Goal: Transaction & Acquisition: Purchase product/service

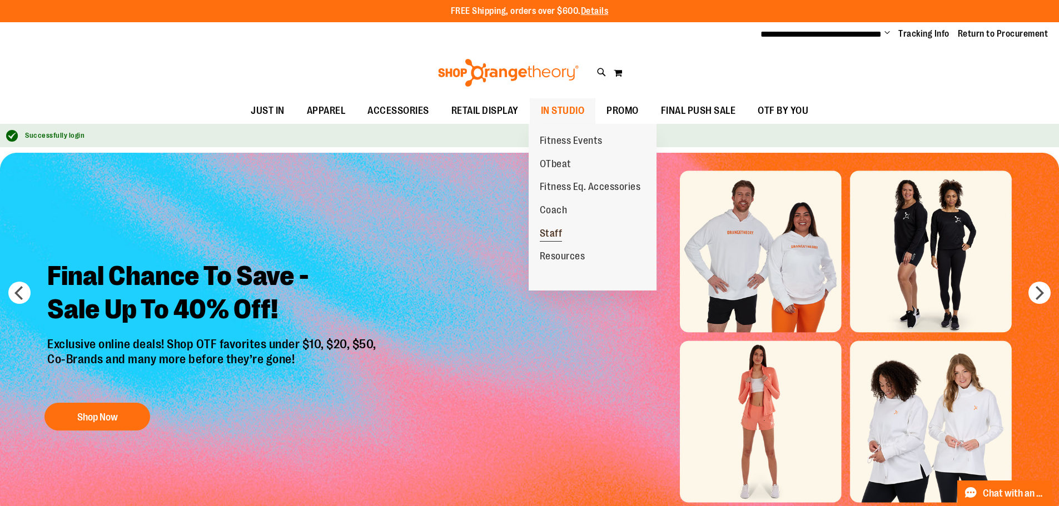
click at [555, 232] on span "Staff" at bounding box center [551, 235] width 23 height 14
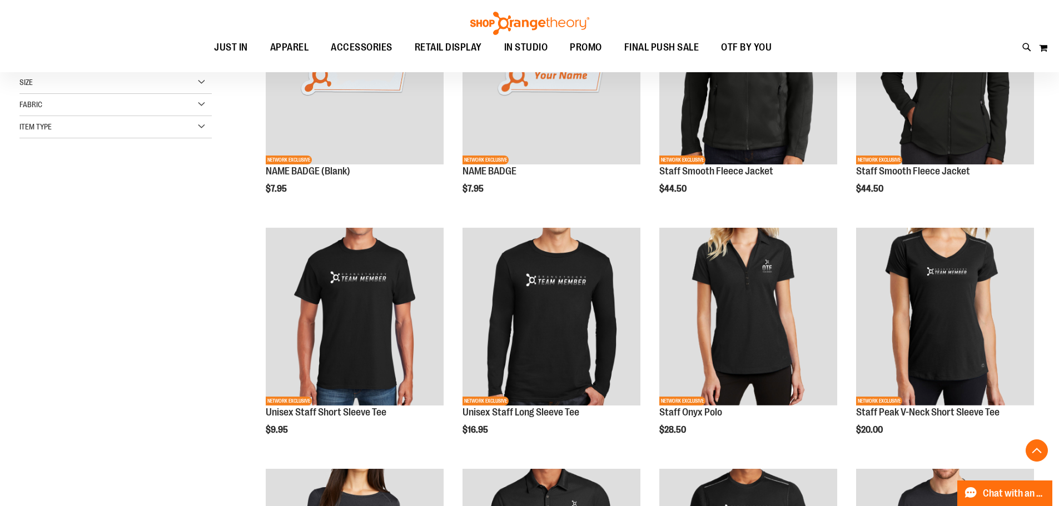
scroll to position [111, 0]
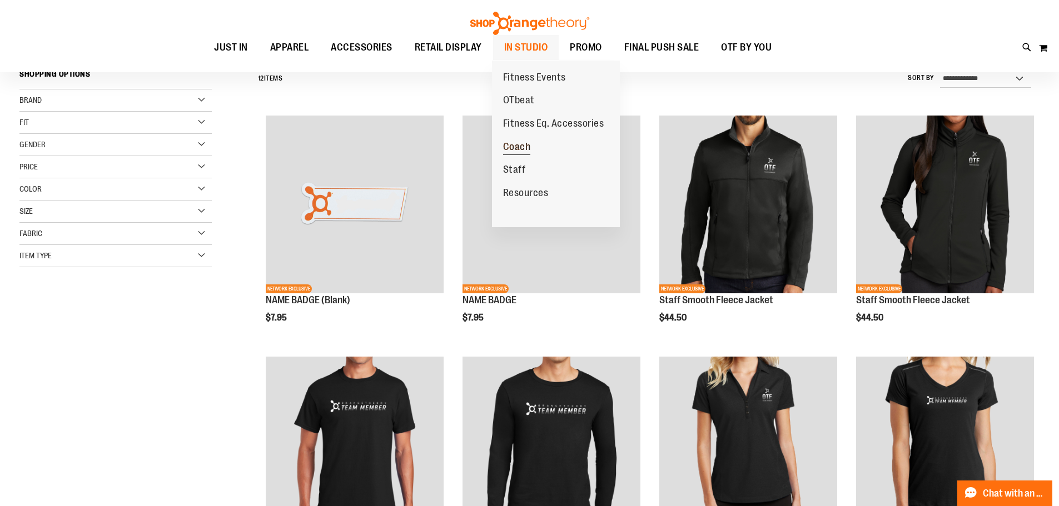
click at [520, 145] on span "Coach" at bounding box center [517, 148] width 28 height 14
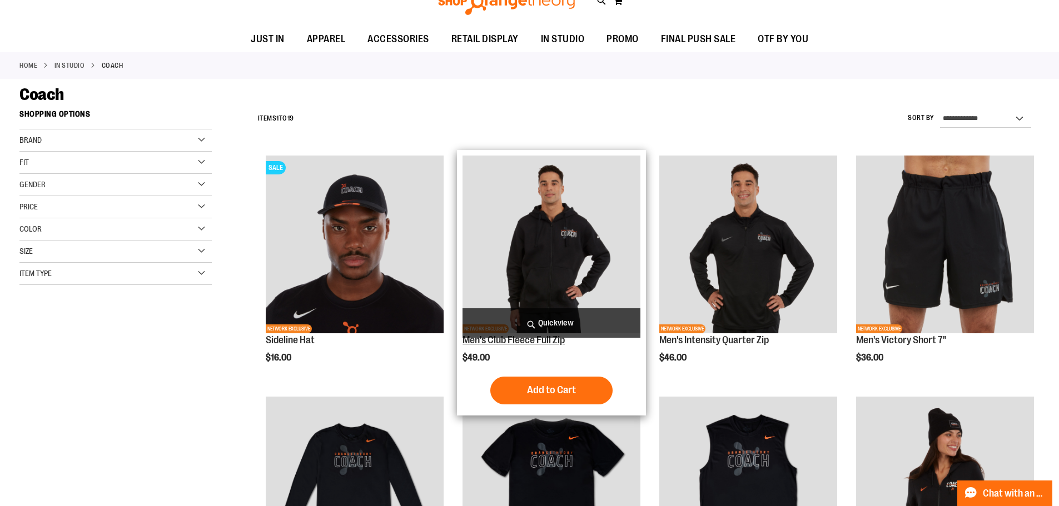
scroll to position [222, 0]
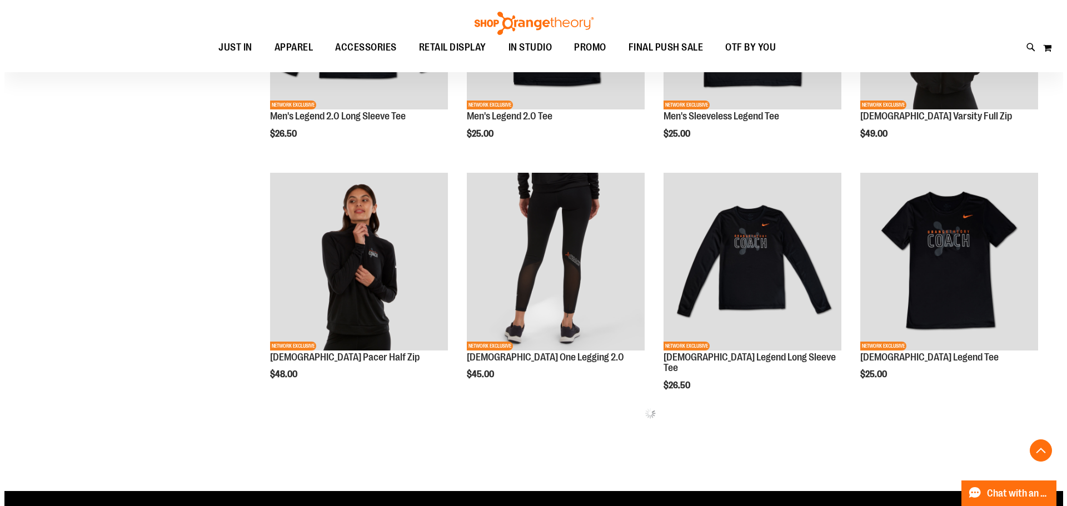
scroll to position [555, 0]
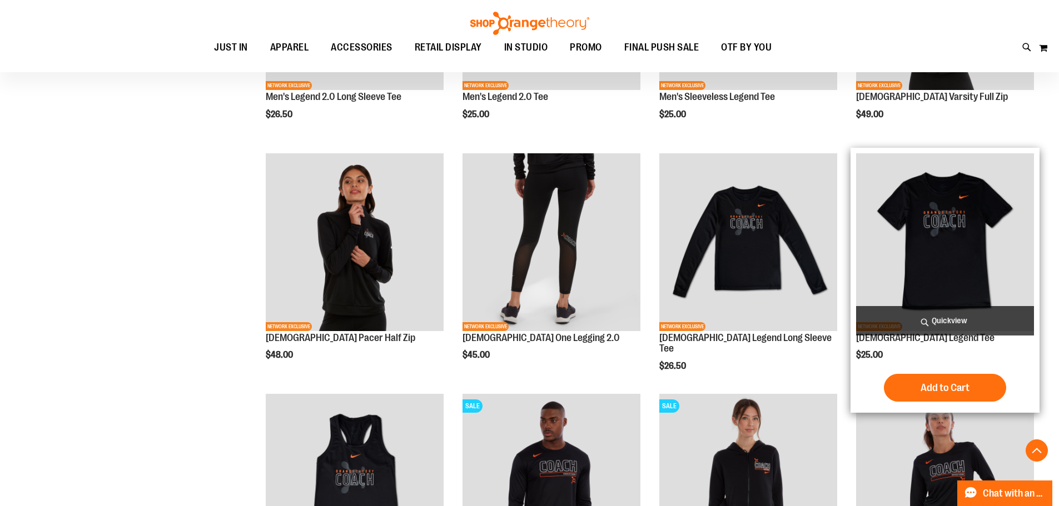
click at [944, 319] on span "Quickview" at bounding box center [945, 320] width 178 height 29
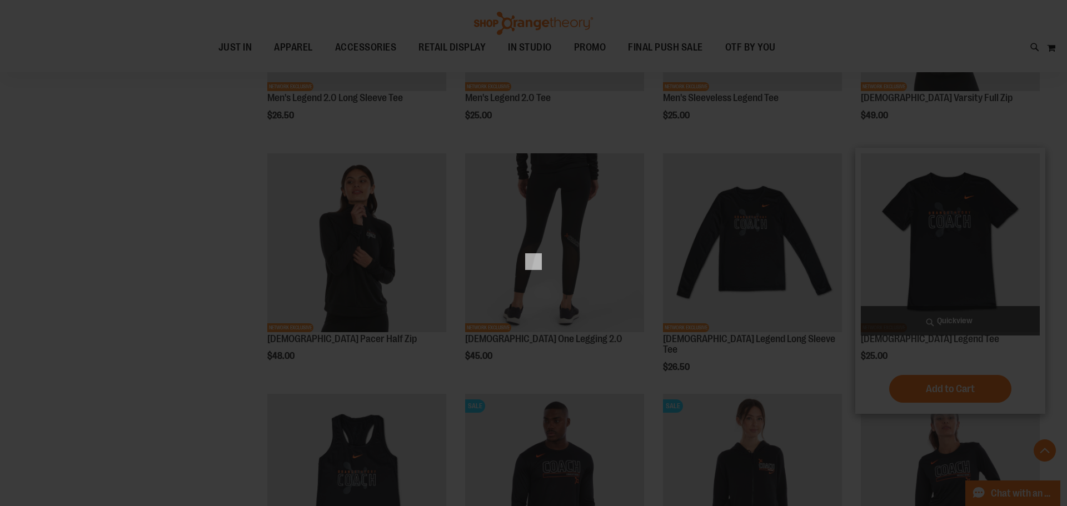
scroll to position [0, 0]
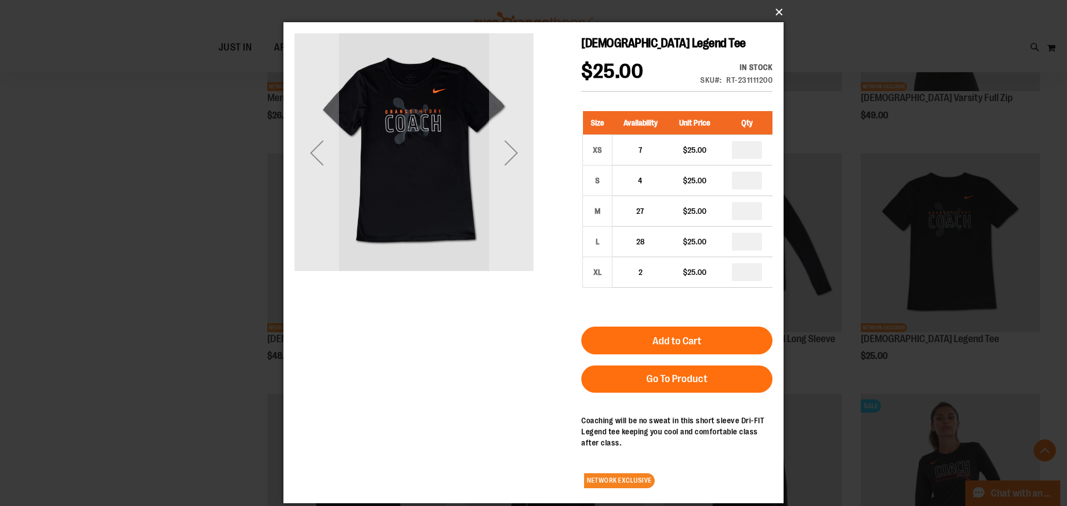
click at [779, 11] on button "×" at bounding box center [537, 12] width 500 height 24
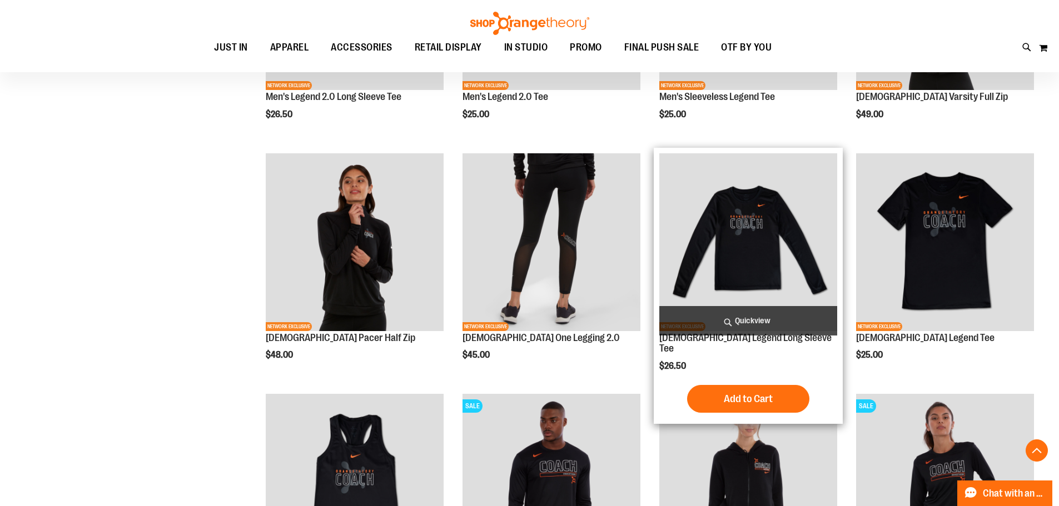
click at [751, 318] on span "Quickview" at bounding box center [748, 320] width 178 height 29
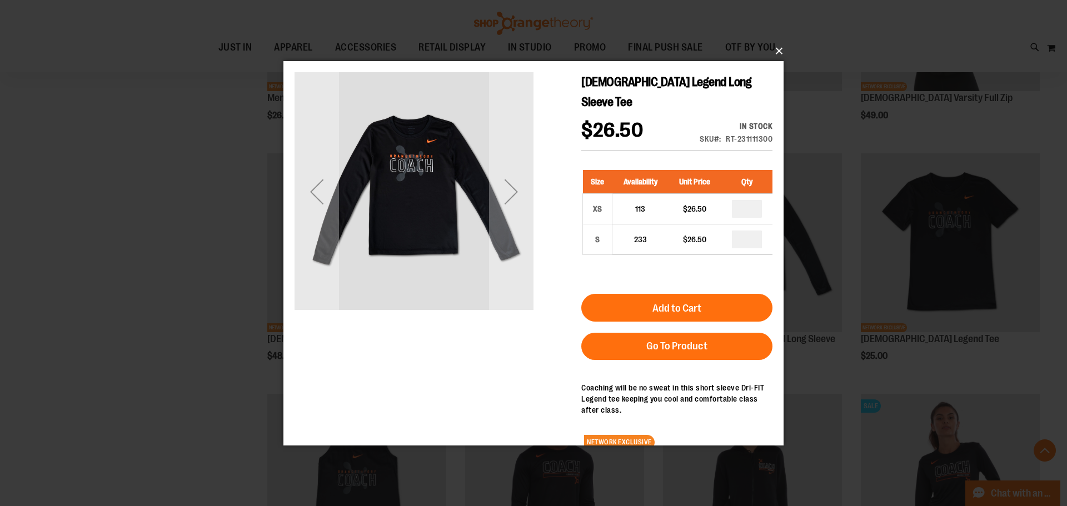
click at [776, 51] on button "×" at bounding box center [537, 51] width 500 height 24
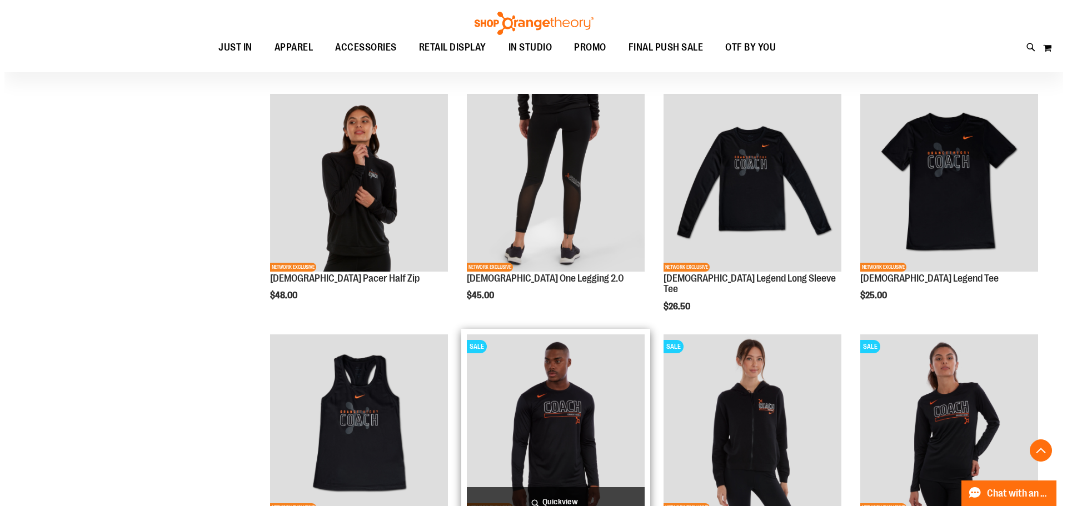
scroll to position [611, 0]
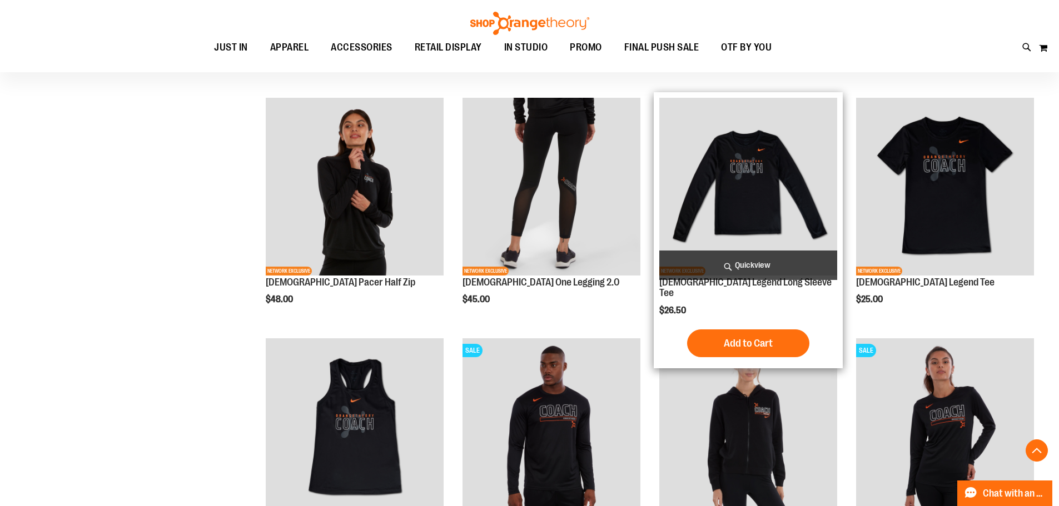
click at [757, 267] on span "Quickview" at bounding box center [748, 265] width 178 height 29
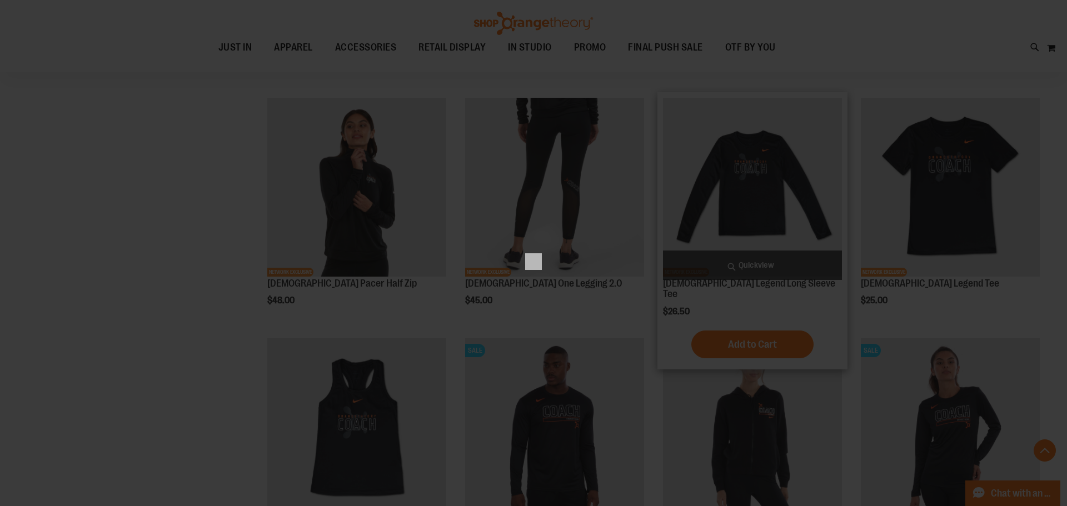
scroll to position [0, 0]
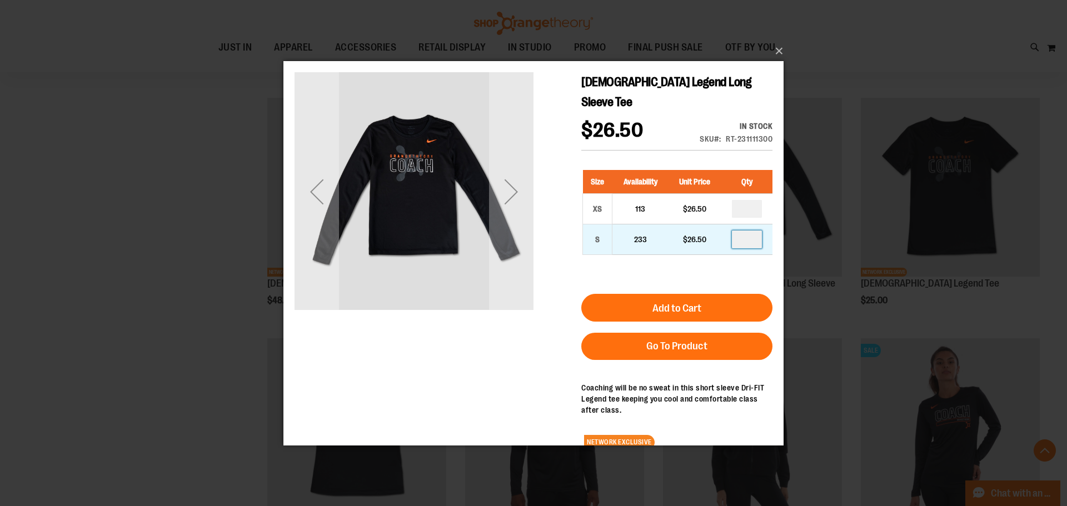
click at [751, 230] on input "number" at bounding box center [747, 239] width 30 height 18
type input "*"
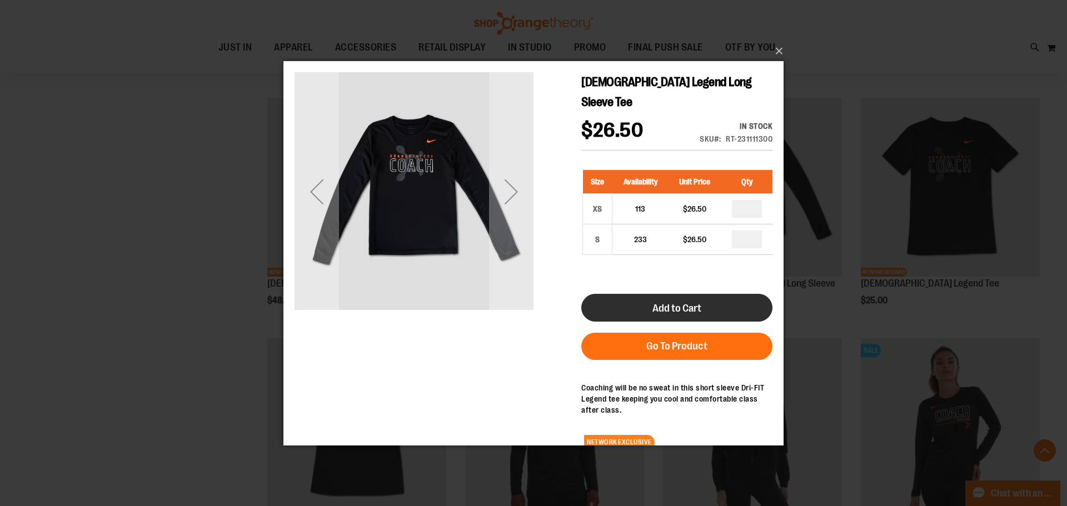
click at [680, 302] on span "Add to Cart" at bounding box center [677, 308] width 49 height 12
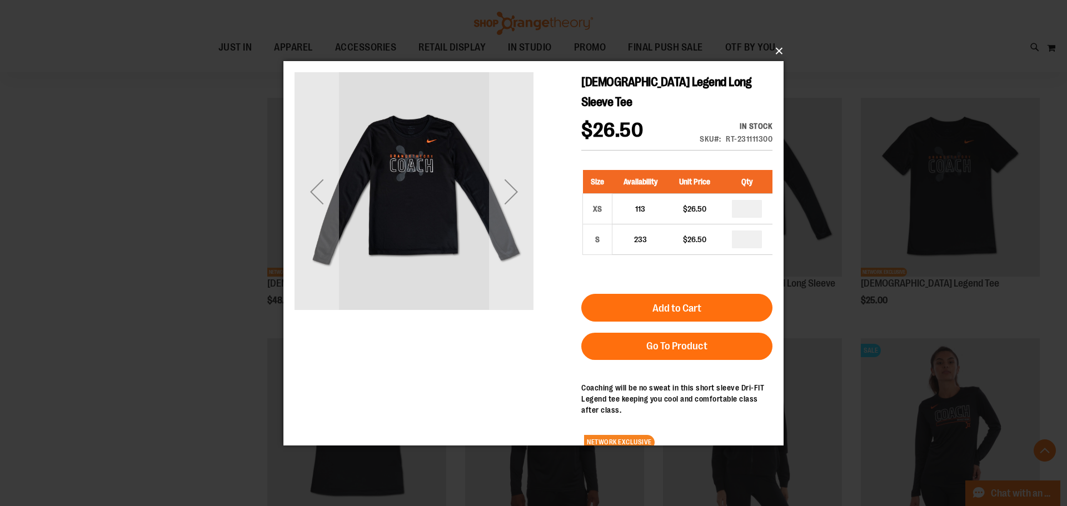
click at [780, 50] on button "×" at bounding box center [537, 51] width 500 height 24
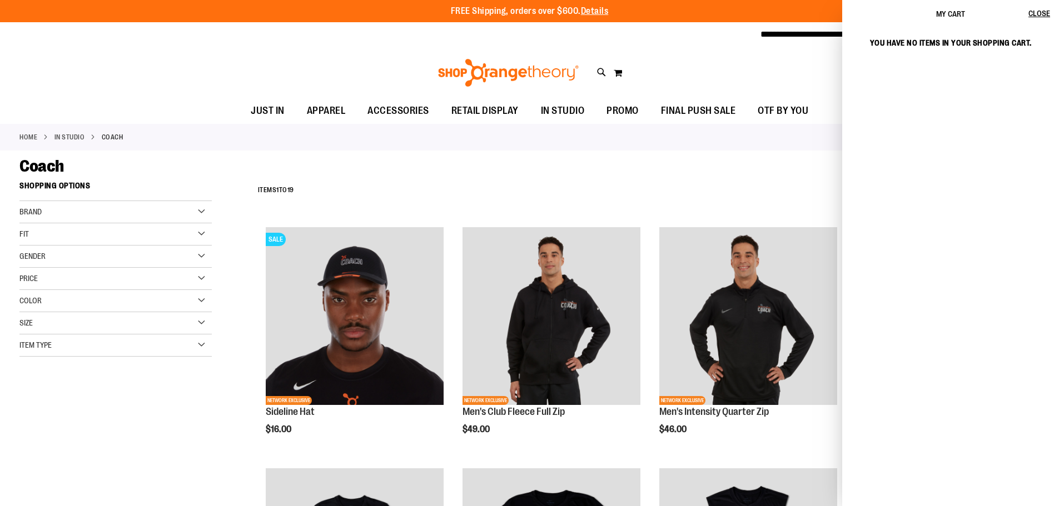
scroll to position [836, 0]
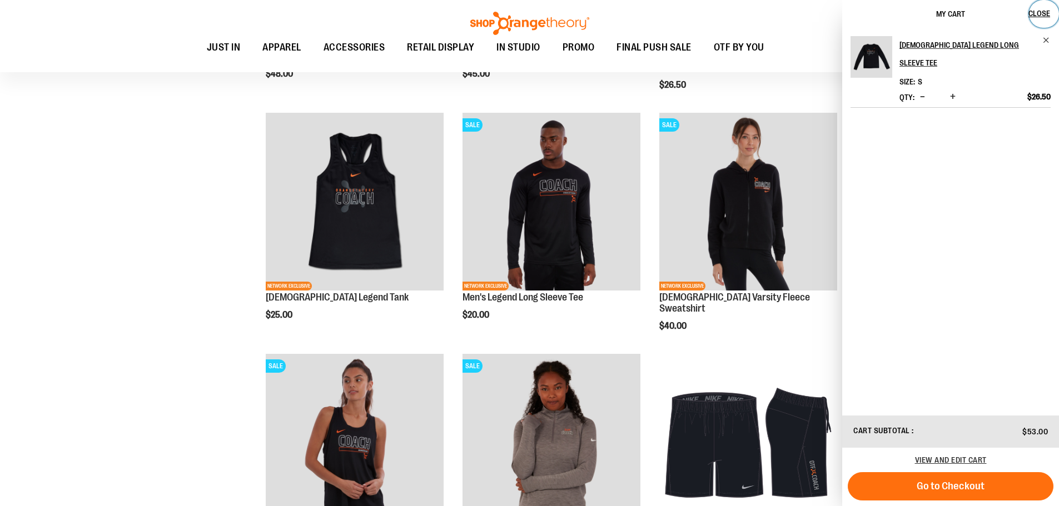
drag, startPoint x: 1047, startPoint y: 13, endPoint x: 1029, endPoint y: 17, distance: 18.9
click at [1043, 13] on span "Close" at bounding box center [1039, 13] width 22 height 9
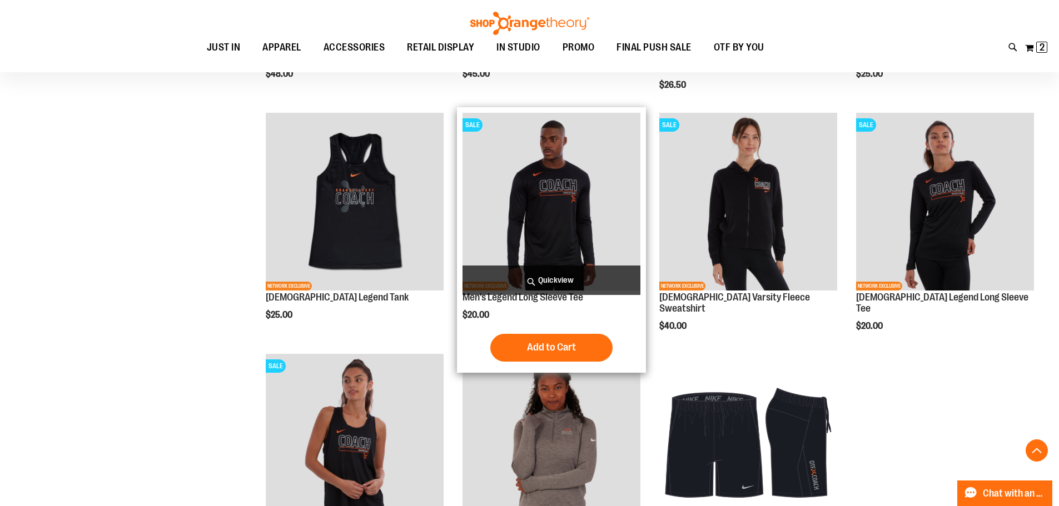
click at [531, 277] on span "Quickview" at bounding box center [551, 280] width 178 height 29
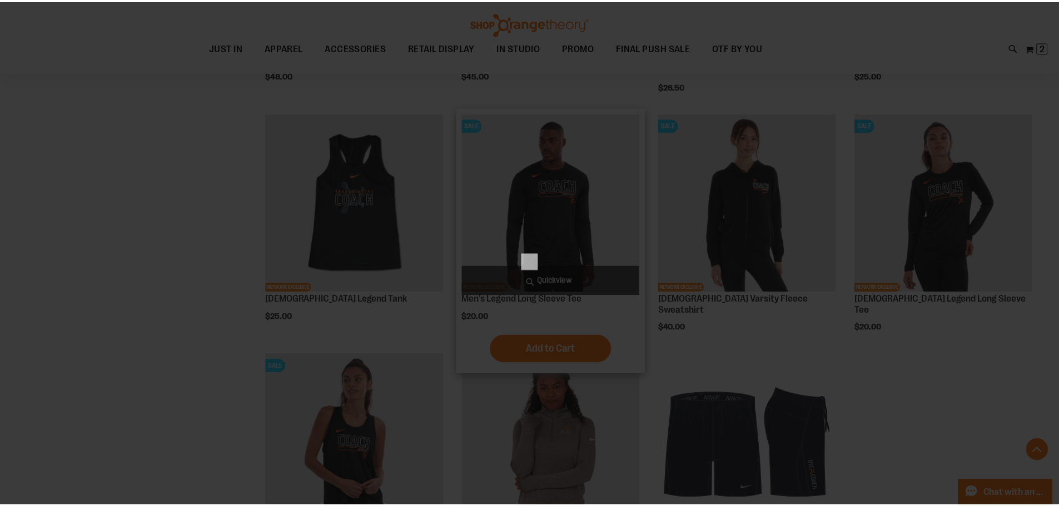
scroll to position [0, 0]
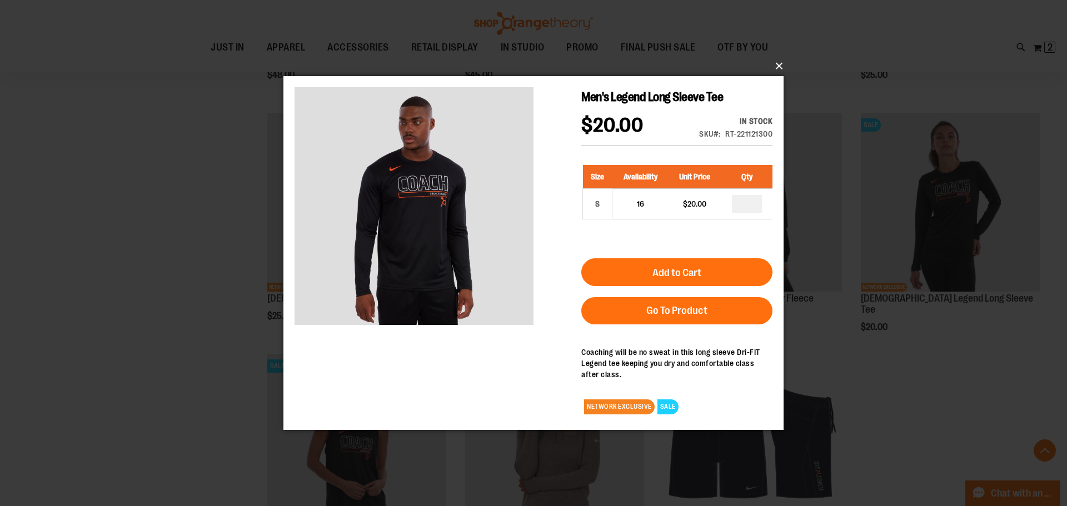
click at [778, 66] on button "×" at bounding box center [537, 66] width 500 height 24
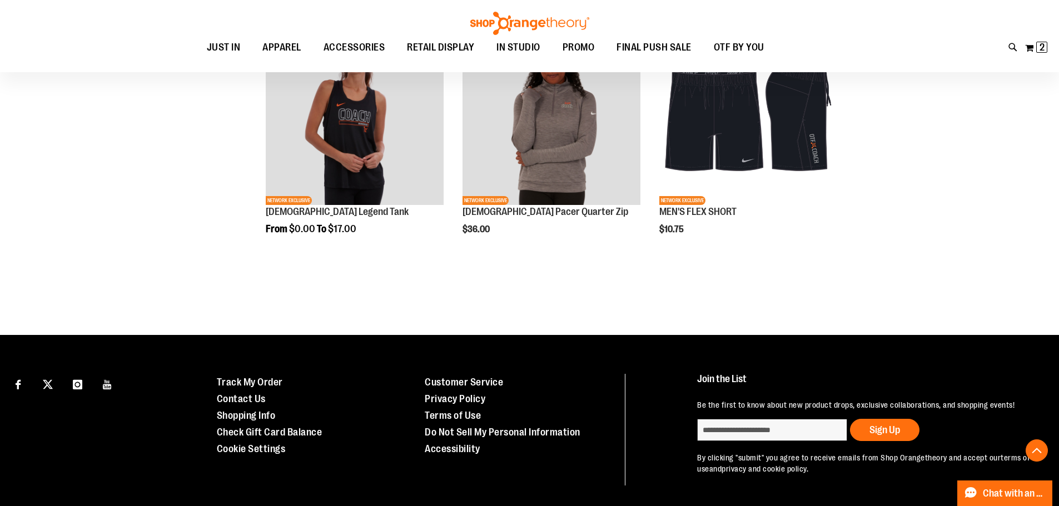
scroll to position [1170, 0]
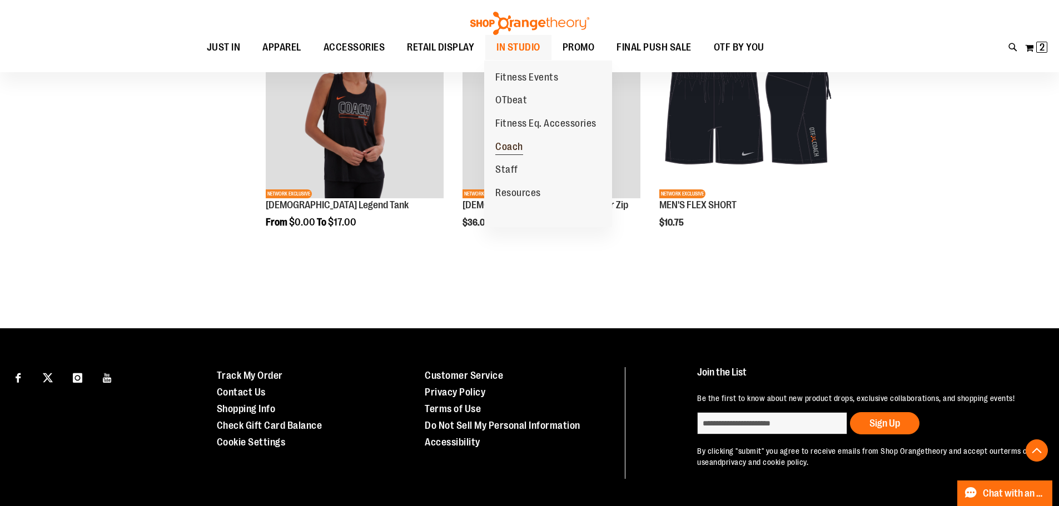
click at [512, 148] on span "Coach" at bounding box center [509, 148] width 28 height 14
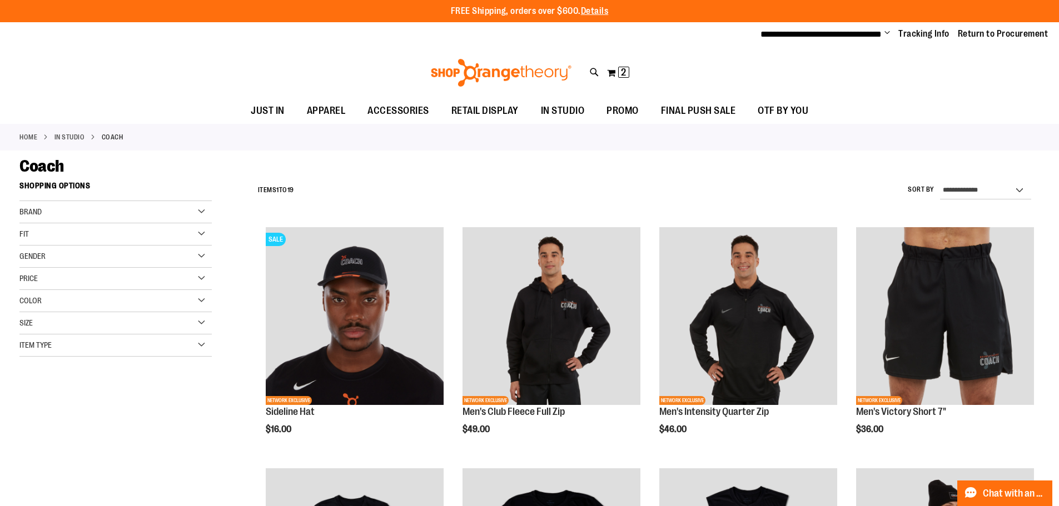
drag, startPoint x: 430, startPoint y: 356, endPoint x: 305, endPoint y: 532, distance: 216.1
drag, startPoint x: 305, startPoint y: 532, endPoint x: 545, endPoint y: 196, distance: 414.0
click at [545, 196] on div "**********" at bounding box center [645, 190] width 787 height 29
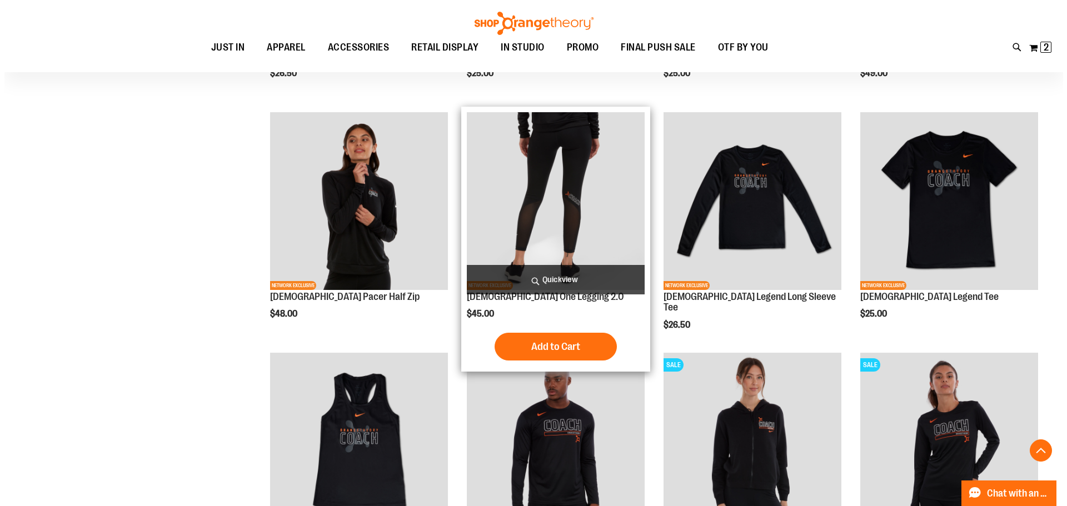
scroll to position [722, 0]
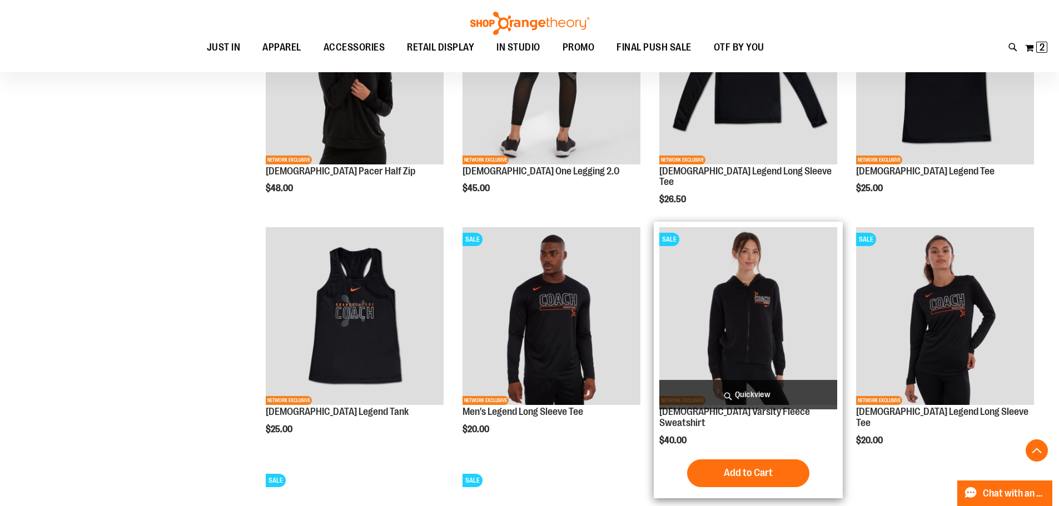
click at [750, 392] on span "Quickview" at bounding box center [748, 394] width 178 height 29
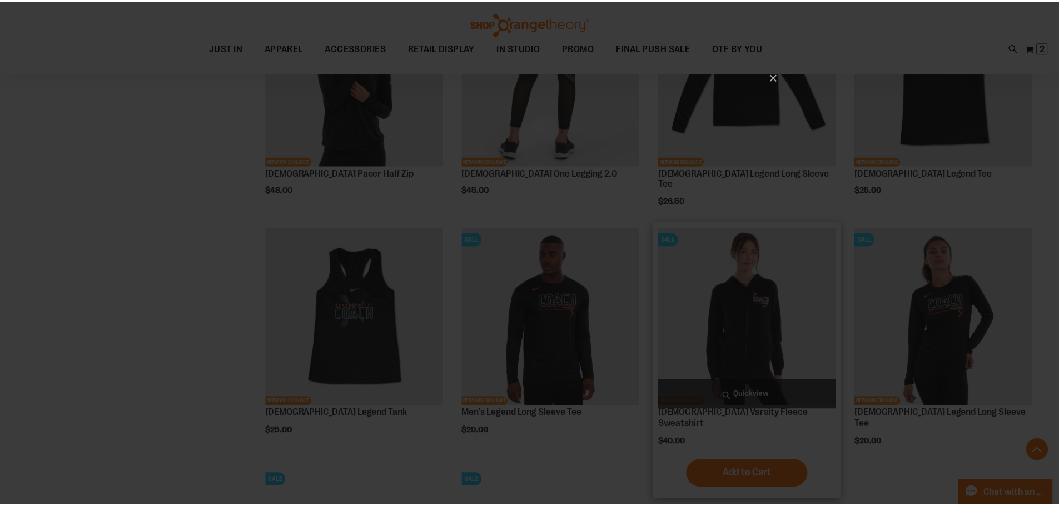
scroll to position [0, 0]
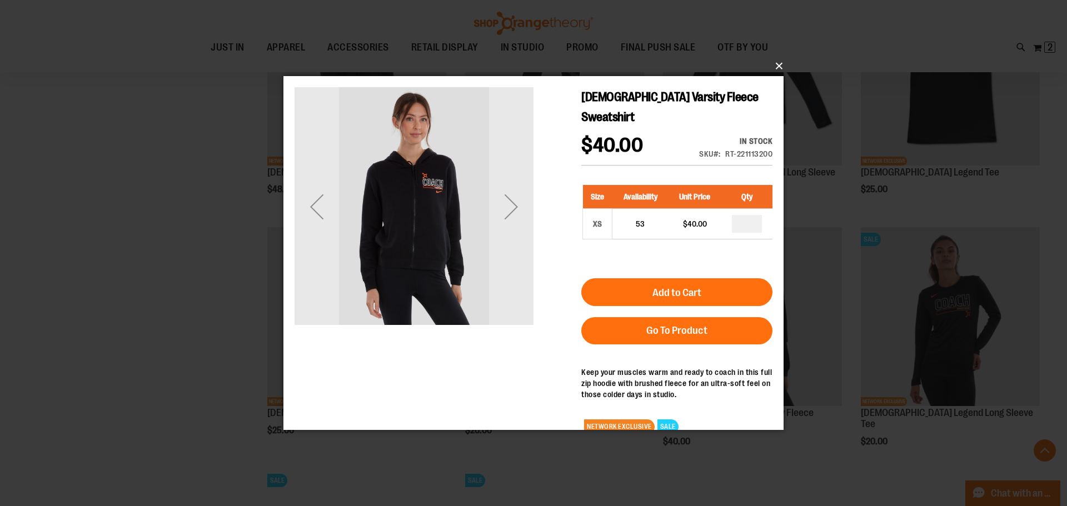
click at [779, 66] on button "×" at bounding box center [537, 66] width 500 height 24
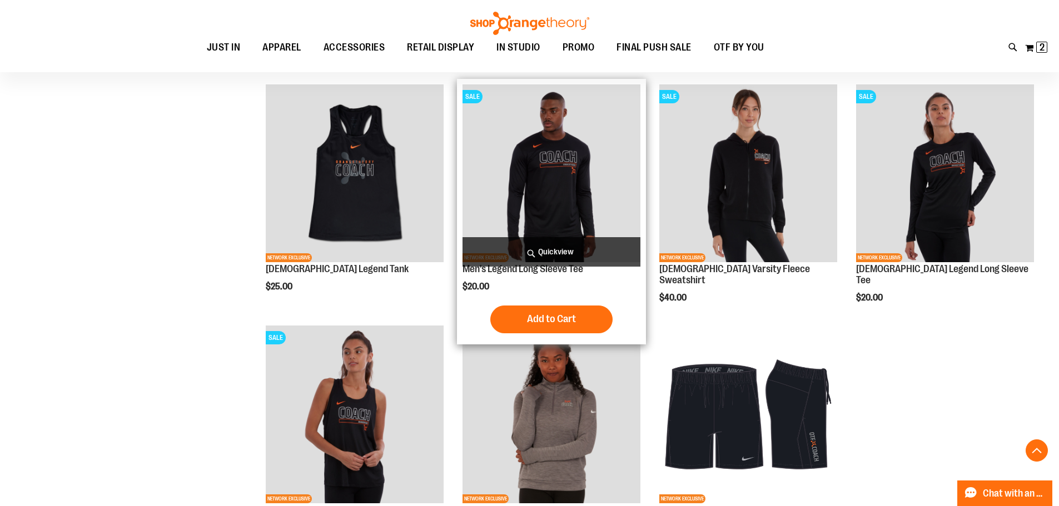
scroll to position [889, 0]
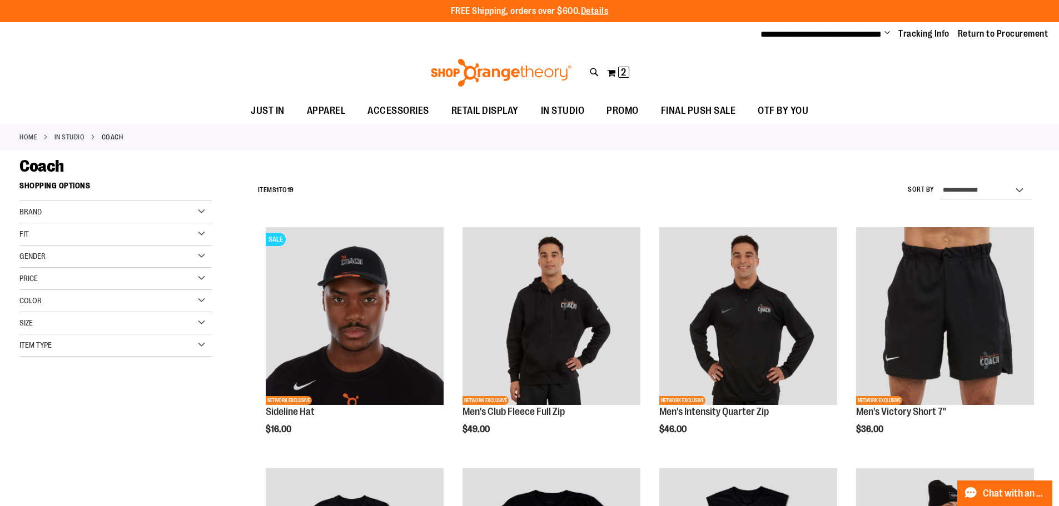
click at [61, 256] on div "Gender" at bounding box center [115, 257] width 192 height 22
click at [25, 278] on link "Men 8 items" at bounding box center [109, 279] width 185 height 12
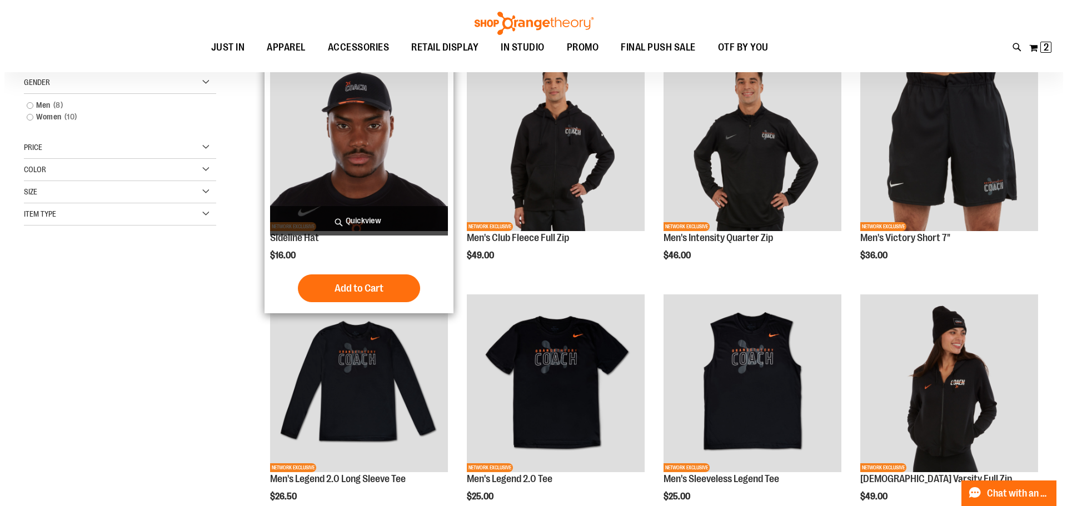
scroll to position [176, 0]
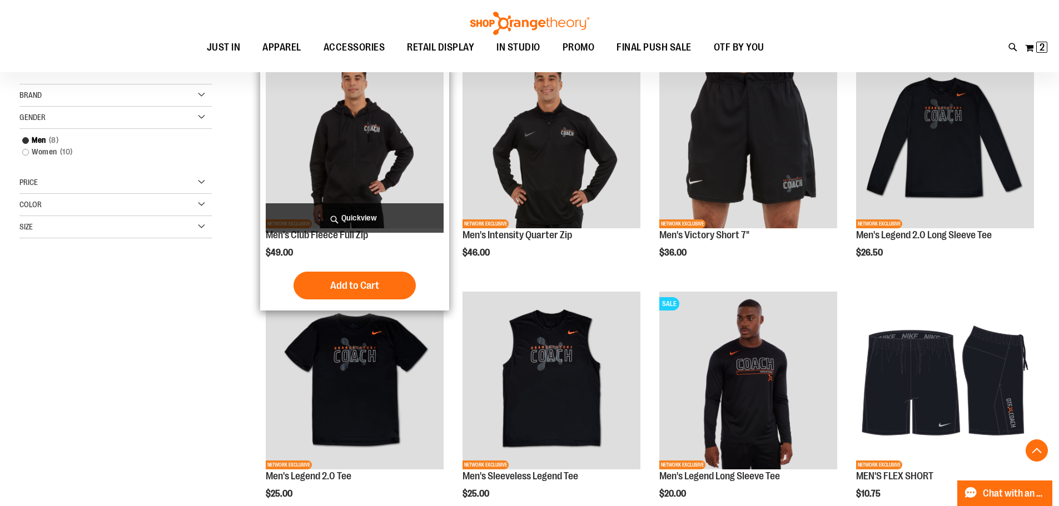
click at [376, 215] on span "Quickview" at bounding box center [355, 217] width 178 height 29
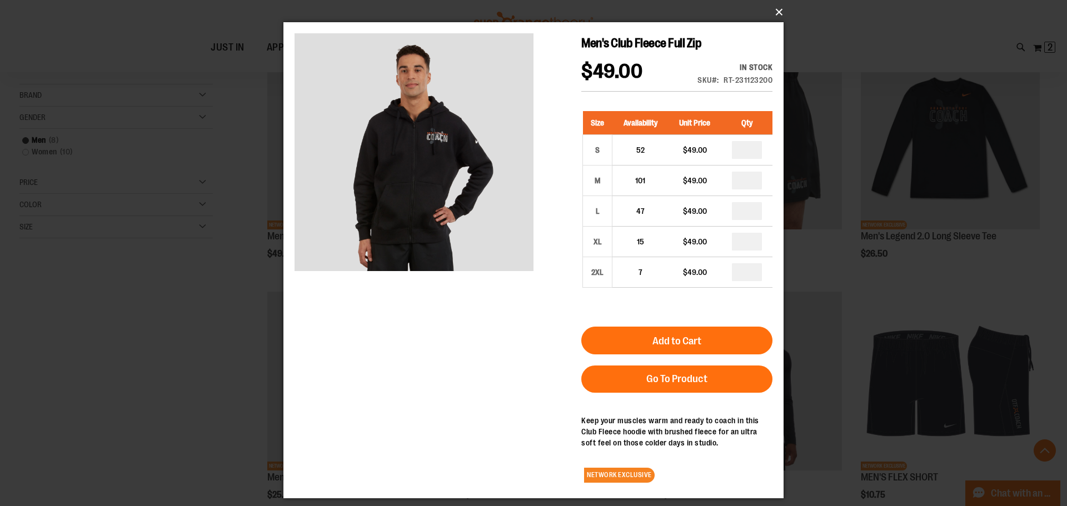
click at [780, 12] on button "×" at bounding box center [537, 12] width 500 height 24
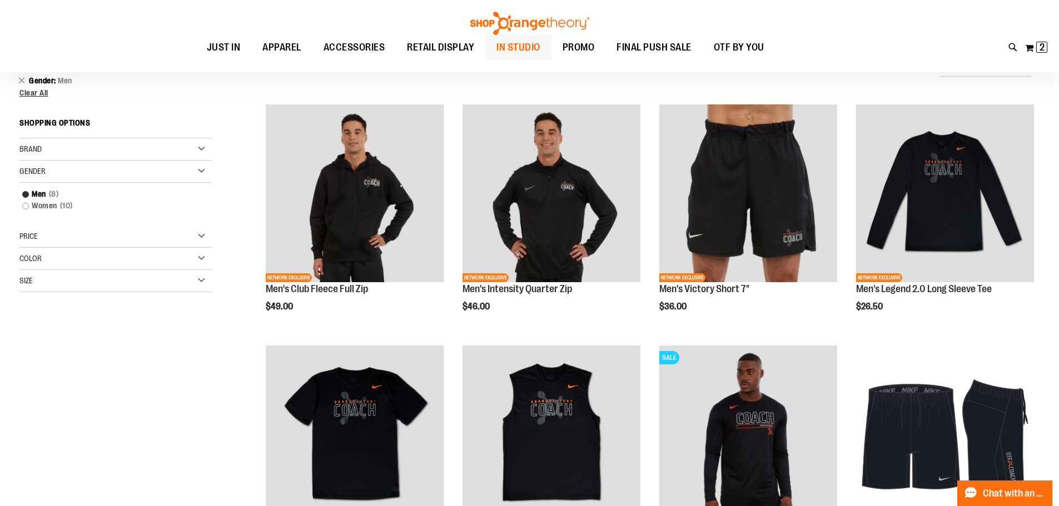
scroll to position [120, 0]
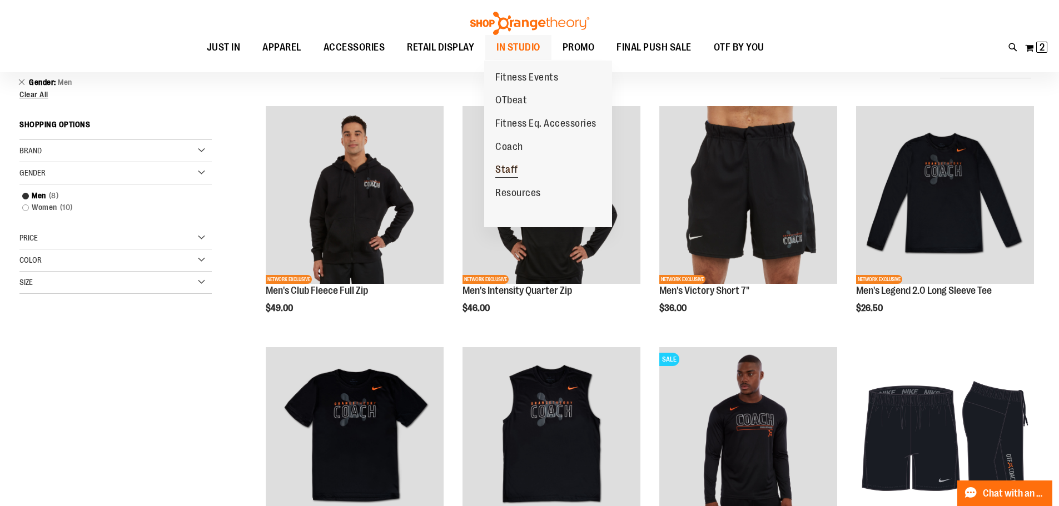
click at [511, 166] on span "Staff" at bounding box center [506, 171] width 23 height 14
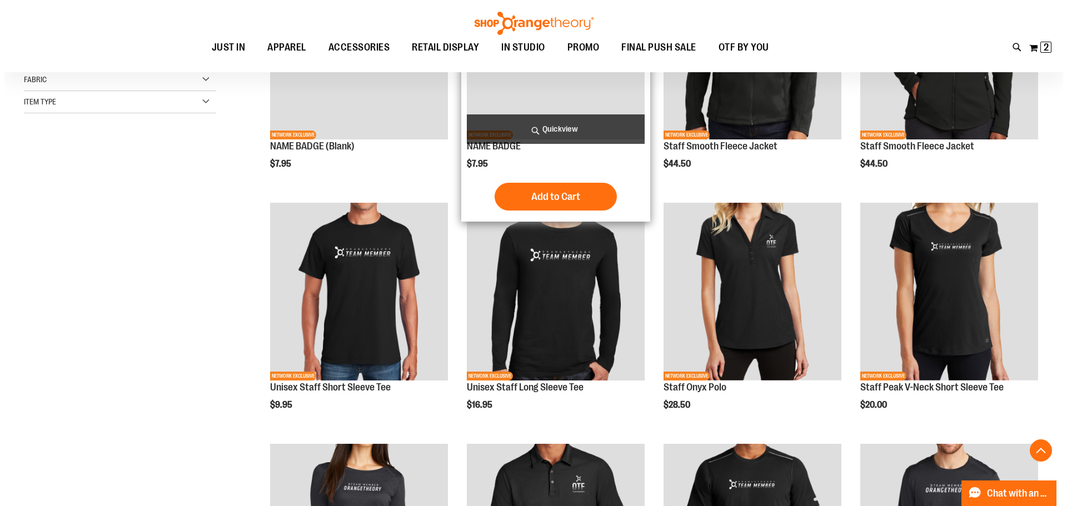
scroll to position [333, 0]
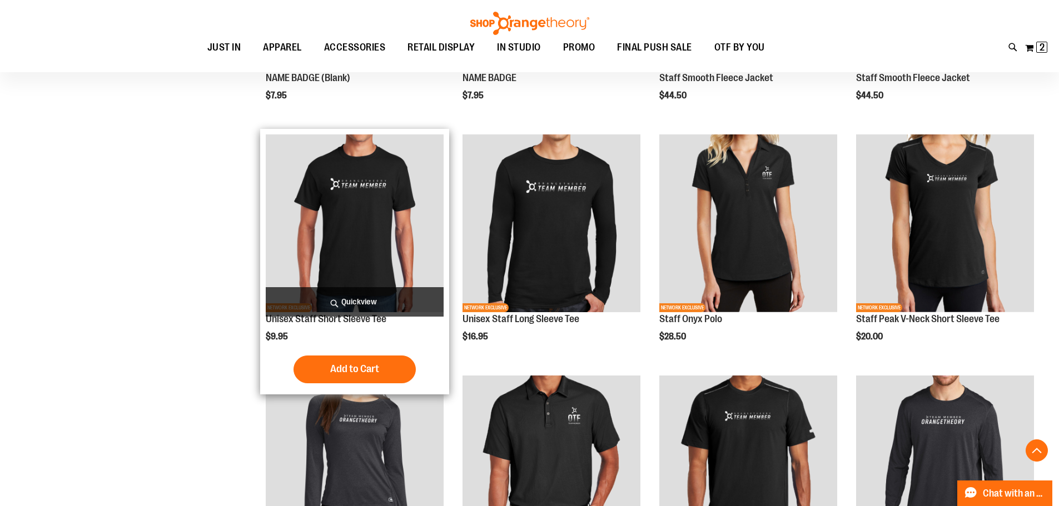
click at [372, 300] on span "Quickview" at bounding box center [355, 301] width 178 height 29
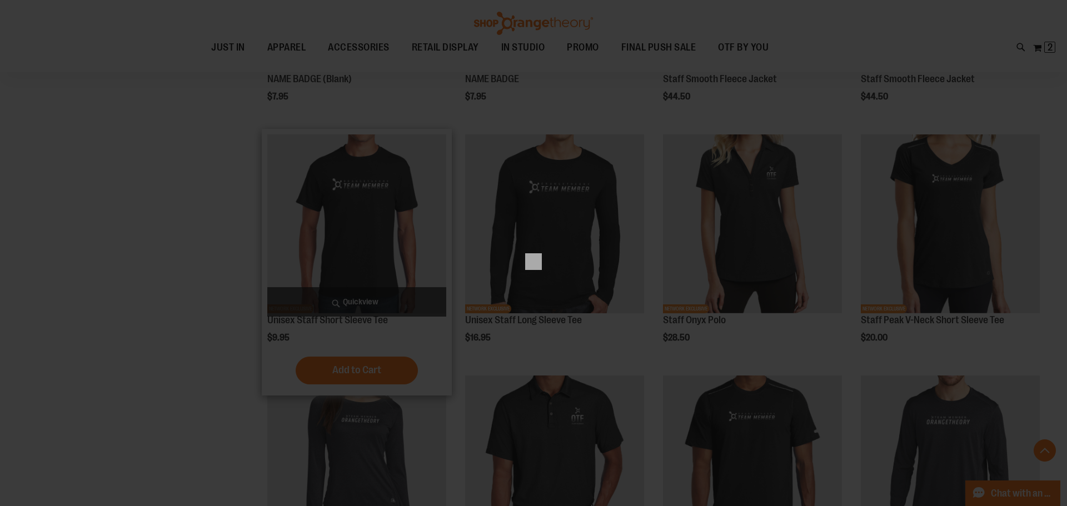
scroll to position [0, 0]
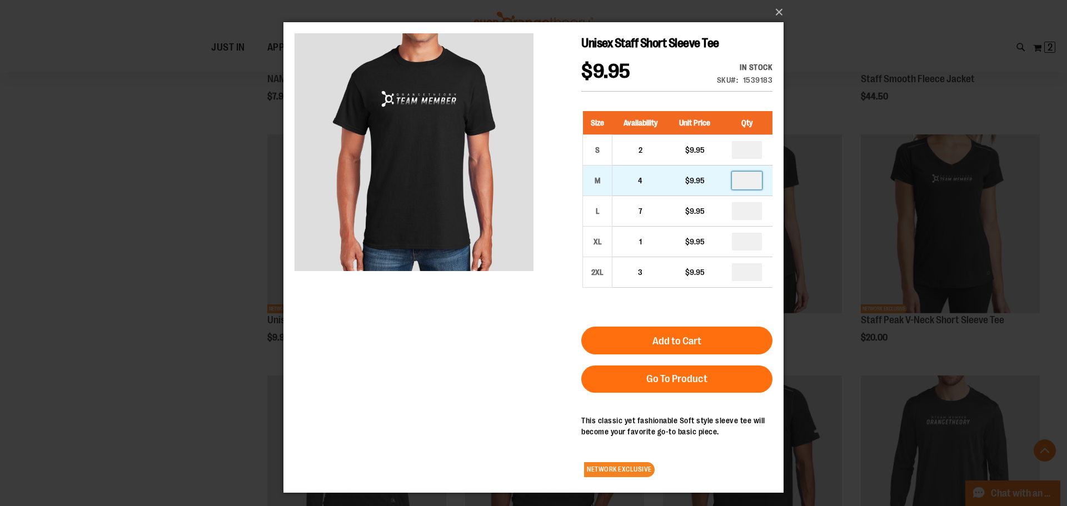
click at [754, 178] on input "number" at bounding box center [747, 181] width 30 height 18
type input "*"
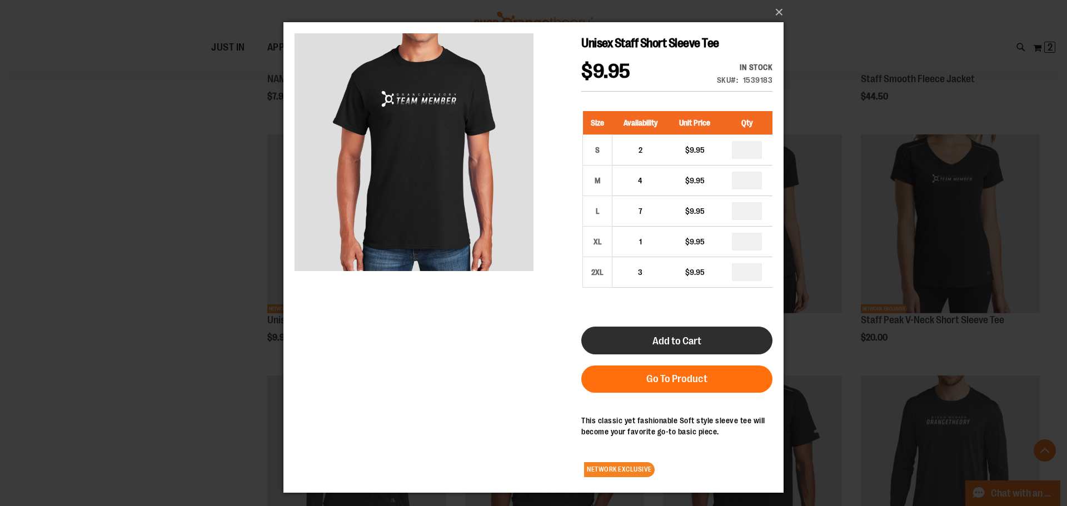
click at [655, 342] on span "Add to Cart" at bounding box center [677, 341] width 49 height 12
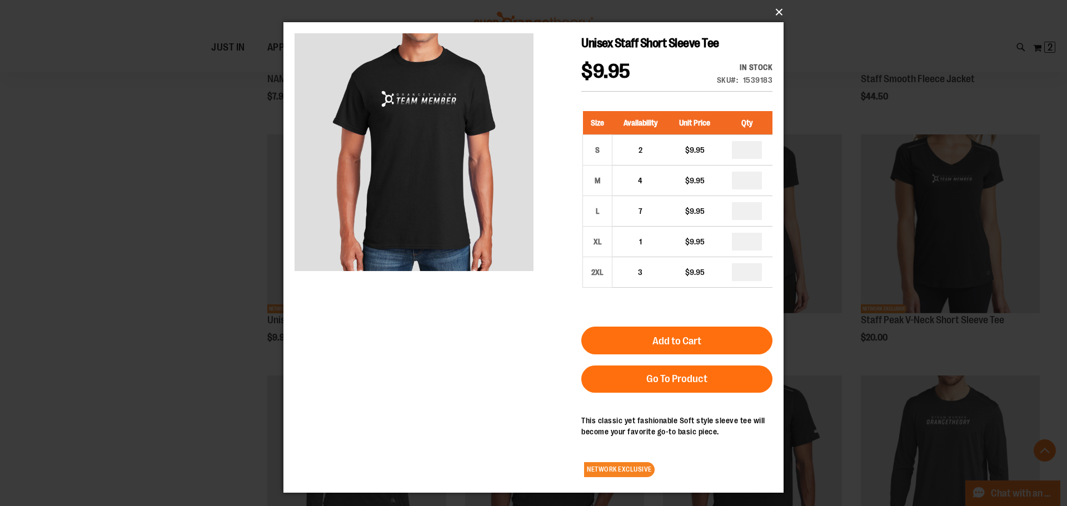
click at [779, 11] on button "×" at bounding box center [537, 12] width 500 height 24
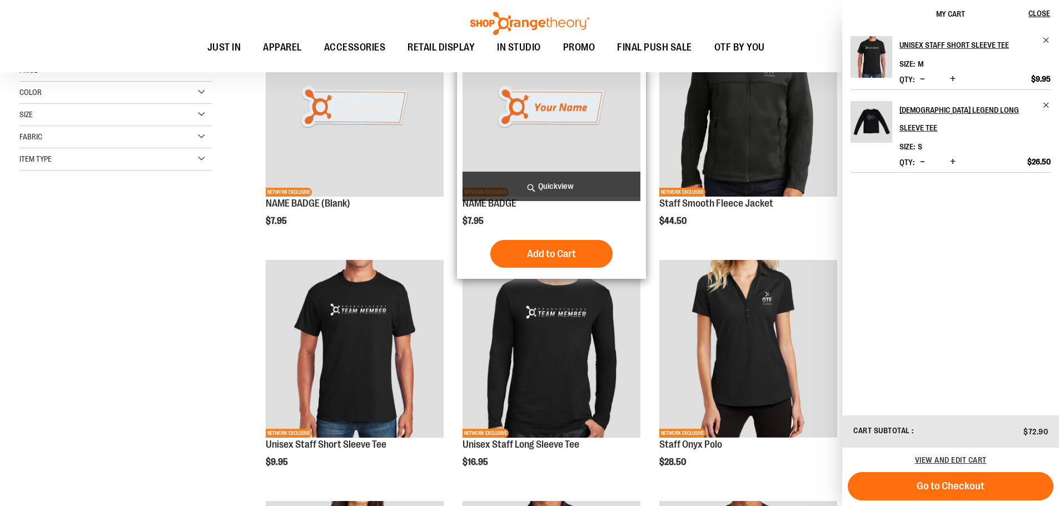
scroll to position [333, 0]
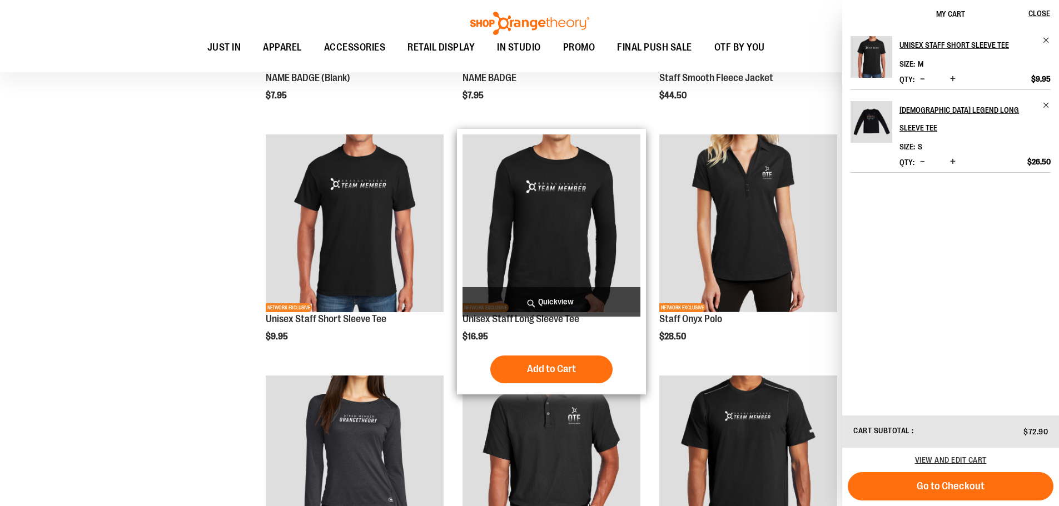
click at [547, 301] on span "Quickview" at bounding box center [551, 301] width 178 height 29
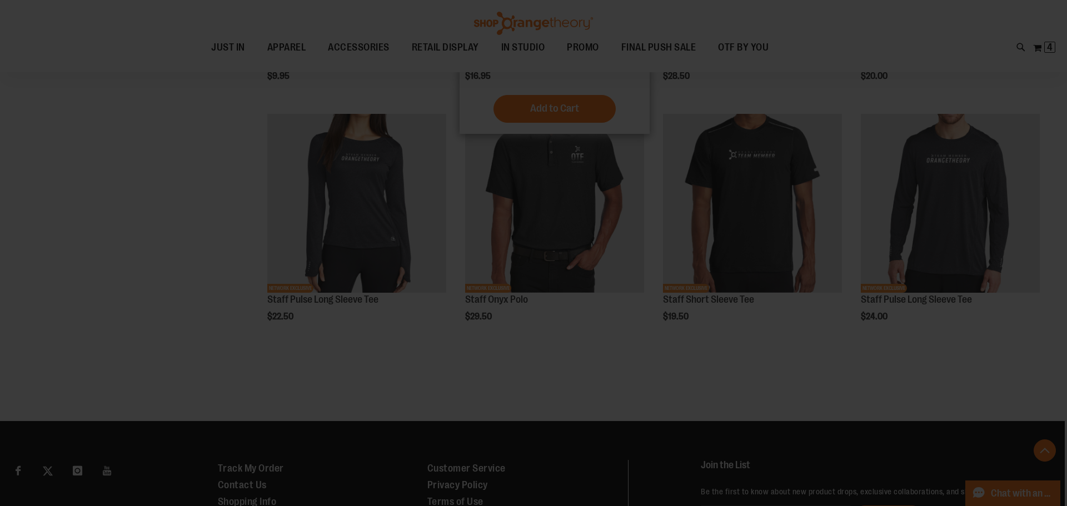
scroll to position [0, 0]
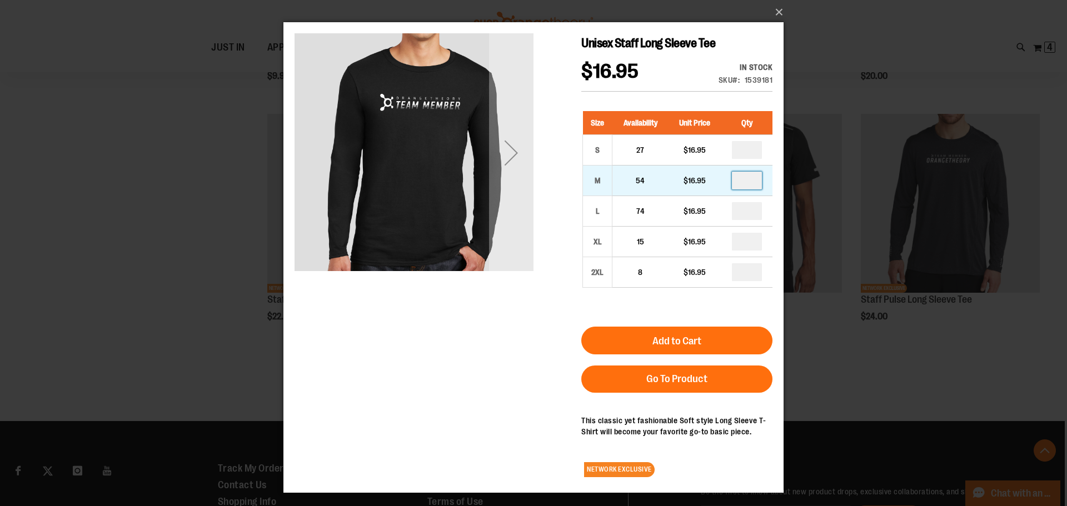
click at [749, 179] on input "number" at bounding box center [747, 181] width 30 height 18
type input "*"
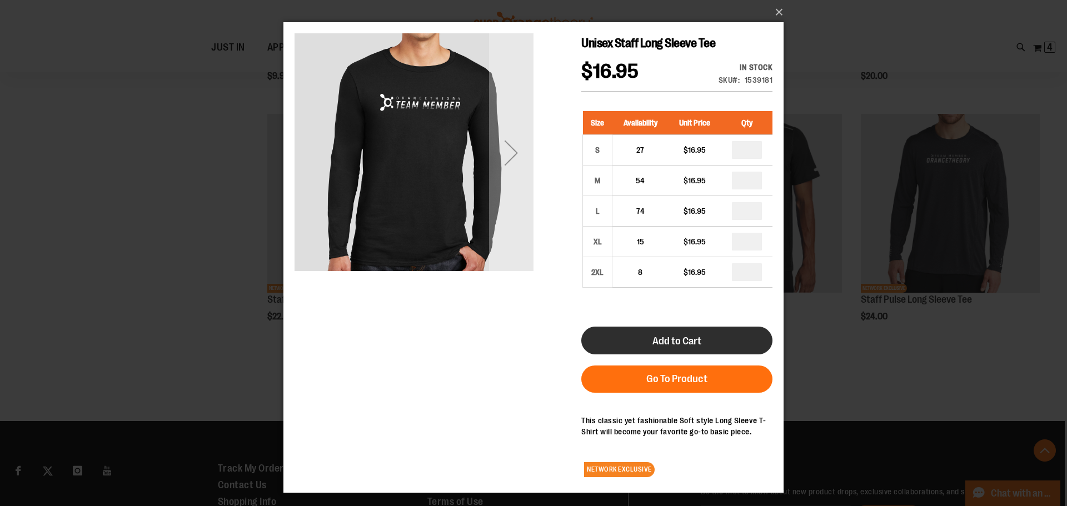
click at [676, 335] on span "Add to Cart" at bounding box center [677, 341] width 49 height 12
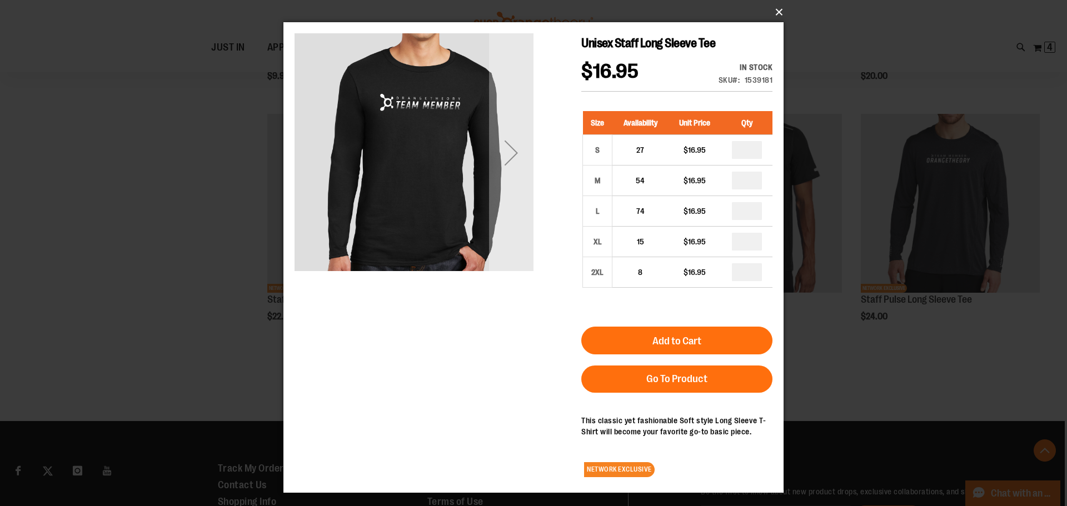
click at [779, 11] on button "×" at bounding box center [537, 12] width 500 height 24
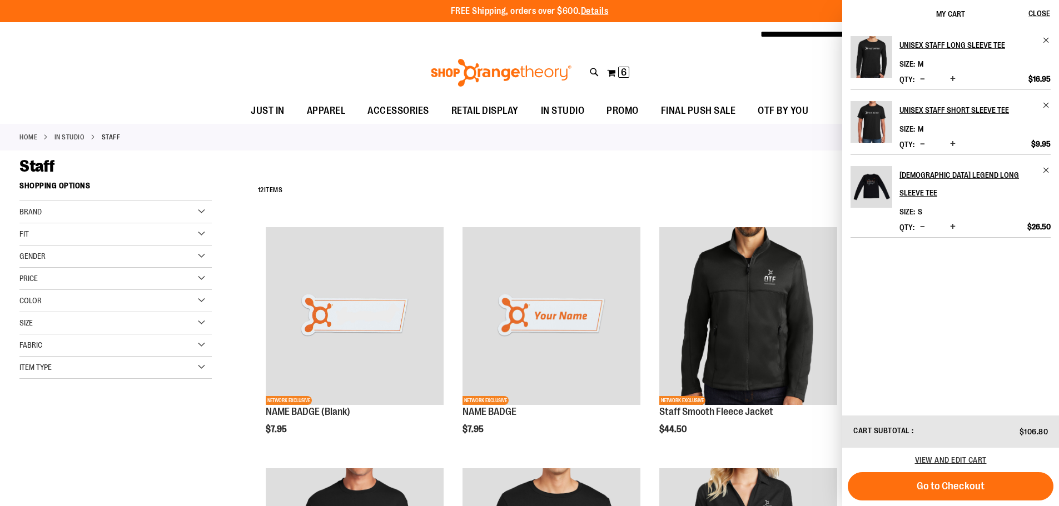
click at [42, 256] on span "Gender" at bounding box center [32, 256] width 26 height 9
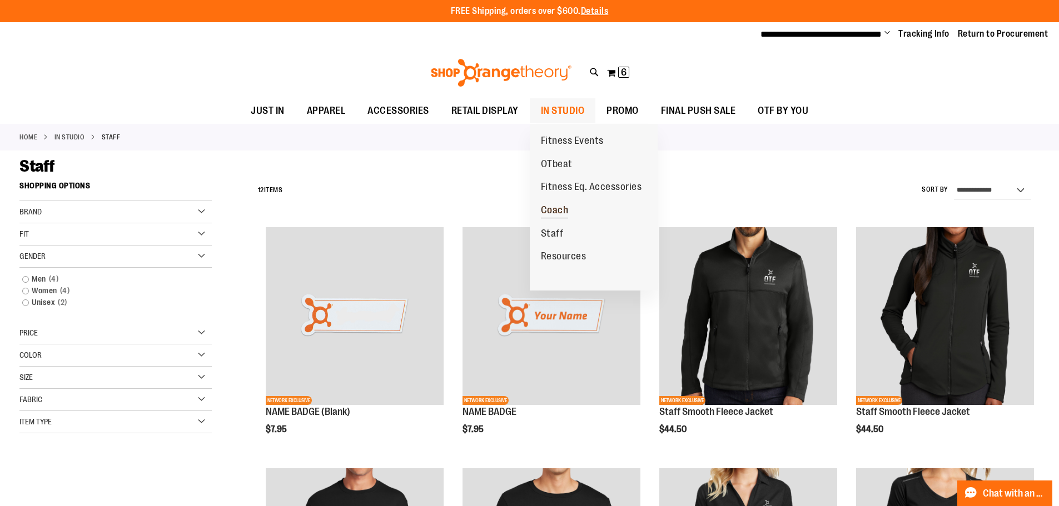
click at [556, 207] on span "Coach" at bounding box center [555, 212] width 28 height 14
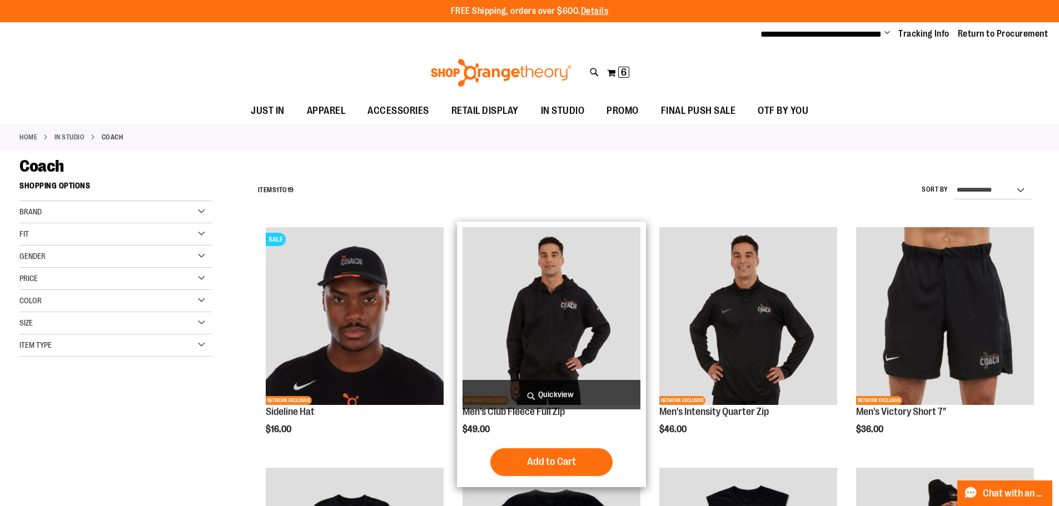
click at [574, 389] on span "Quickview" at bounding box center [551, 394] width 178 height 29
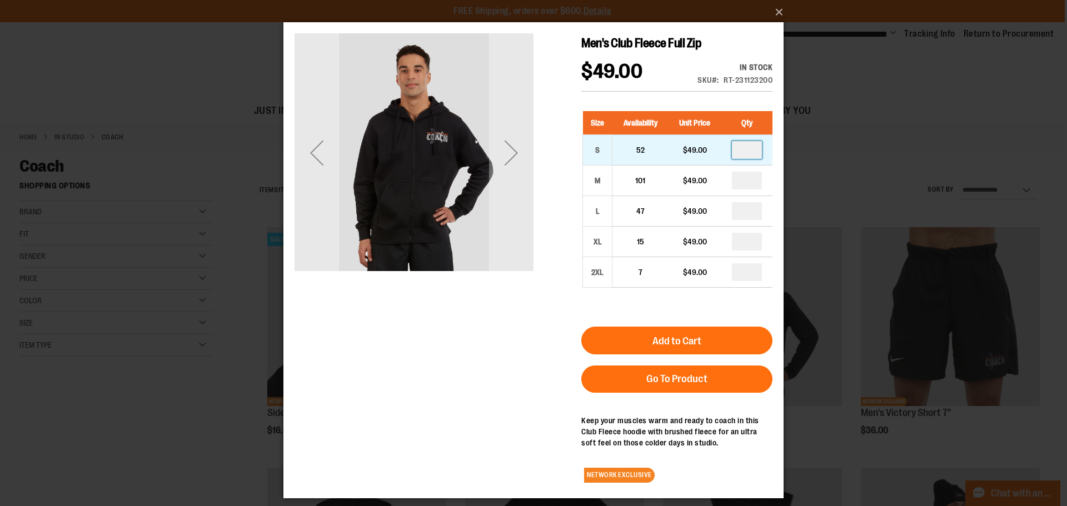
click at [751, 149] on input "number" at bounding box center [747, 150] width 30 height 18
type input "*"
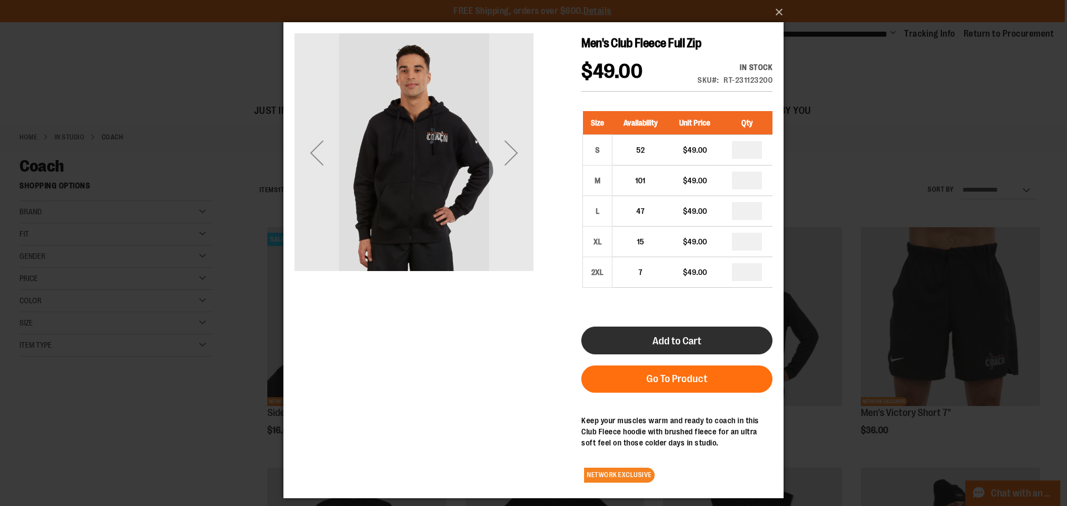
click at [656, 328] on button "Add to Cart" at bounding box center [676, 341] width 191 height 28
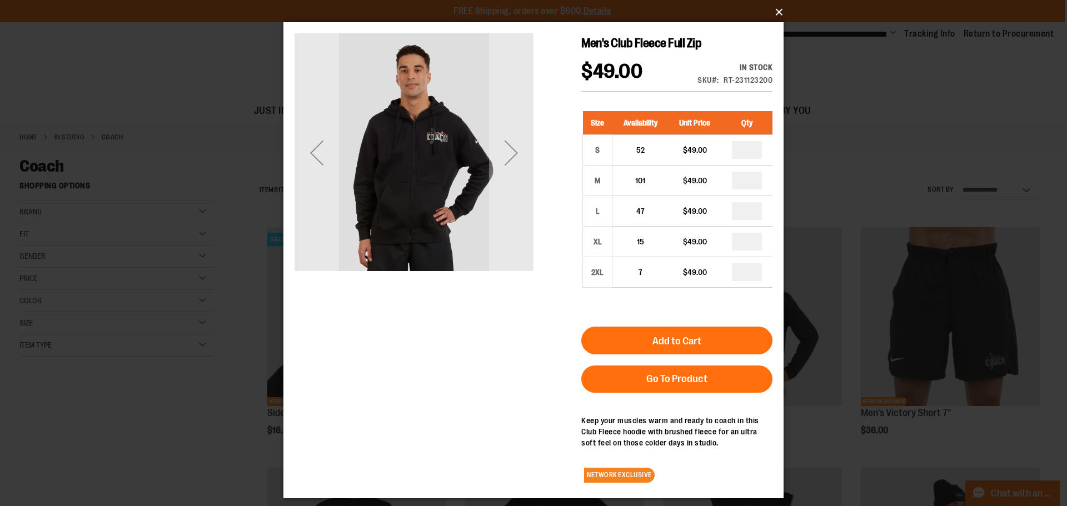
click at [778, 12] on button "×" at bounding box center [537, 12] width 500 height 24
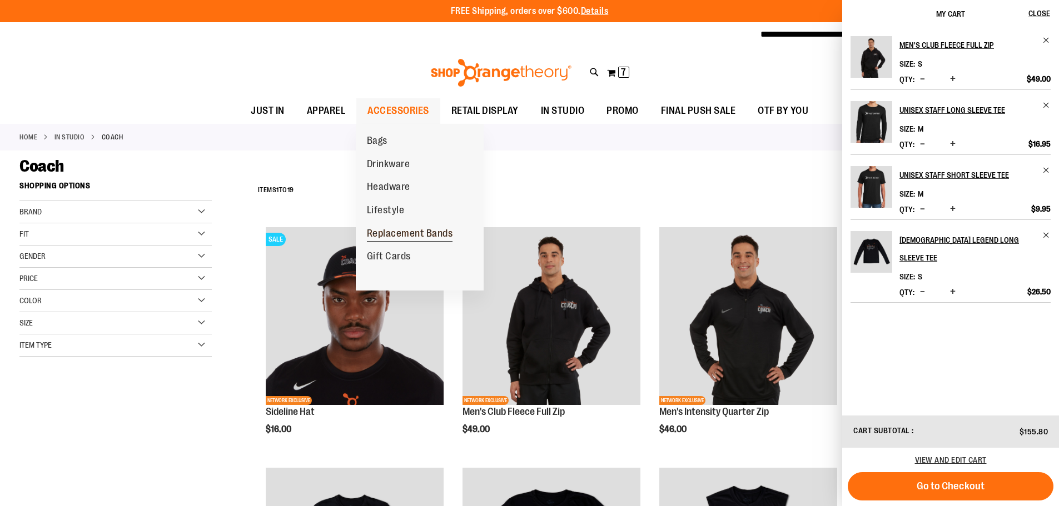
click at [426, 235] on span "Replacement Bands" at bounding box center [410, 235] width 86 height 14
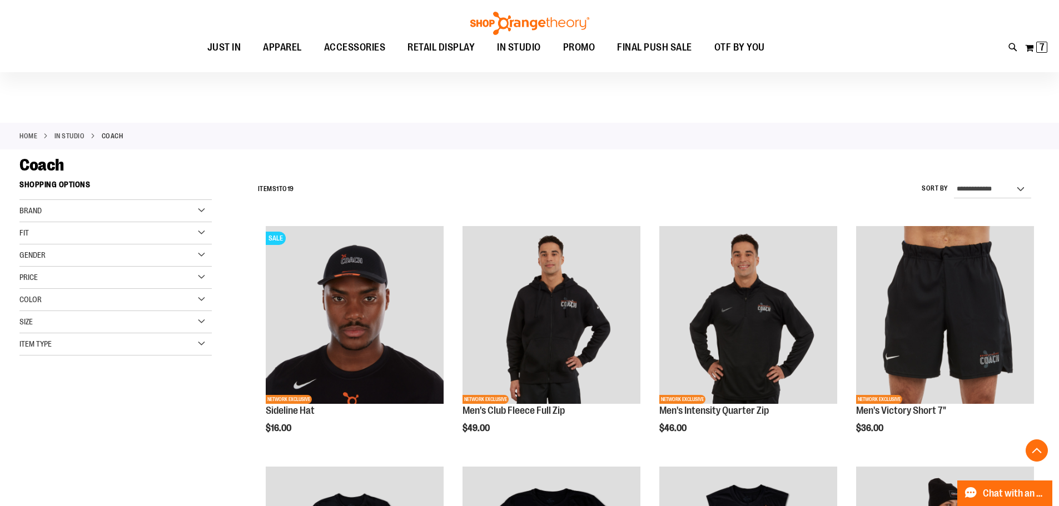
scroll to position [353, 0]
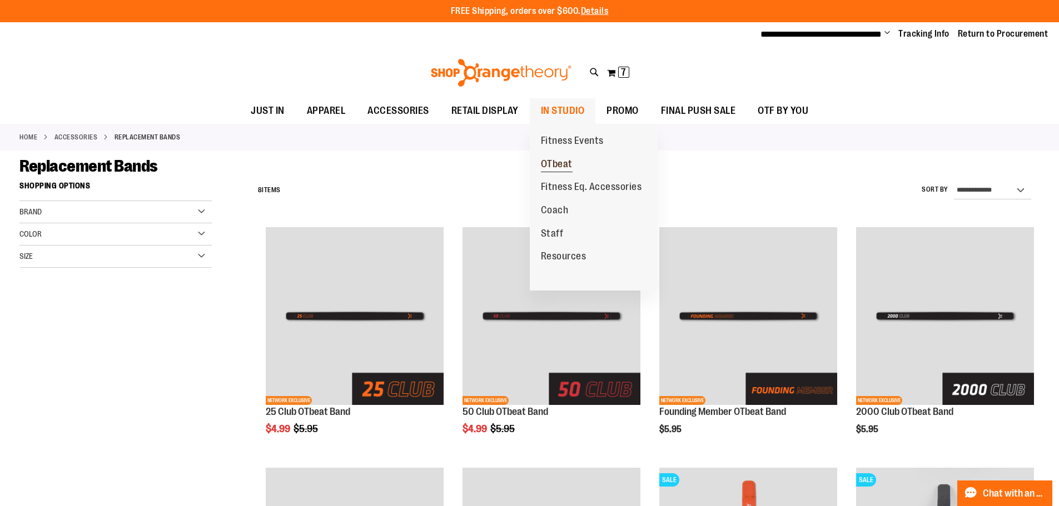
click at [554, 164] on span "OTbeat" at bounding box center [557, 165] width 32 height 14
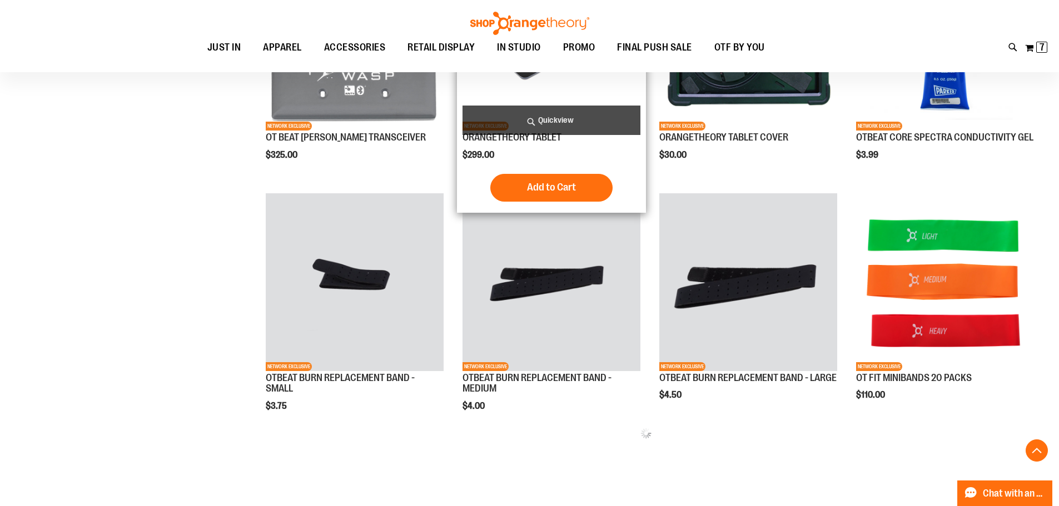
scroll to position [944, 0]
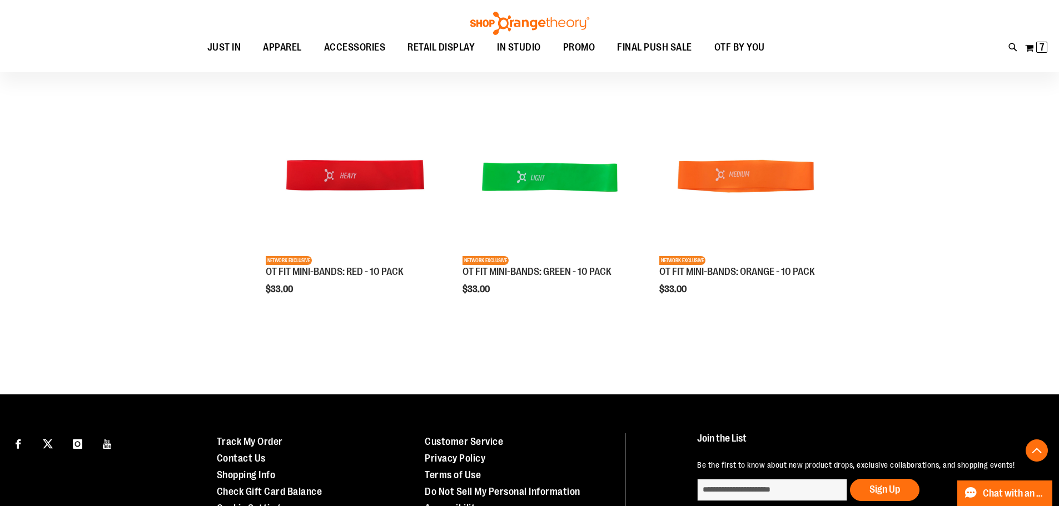
scroll to position [1111, 0]
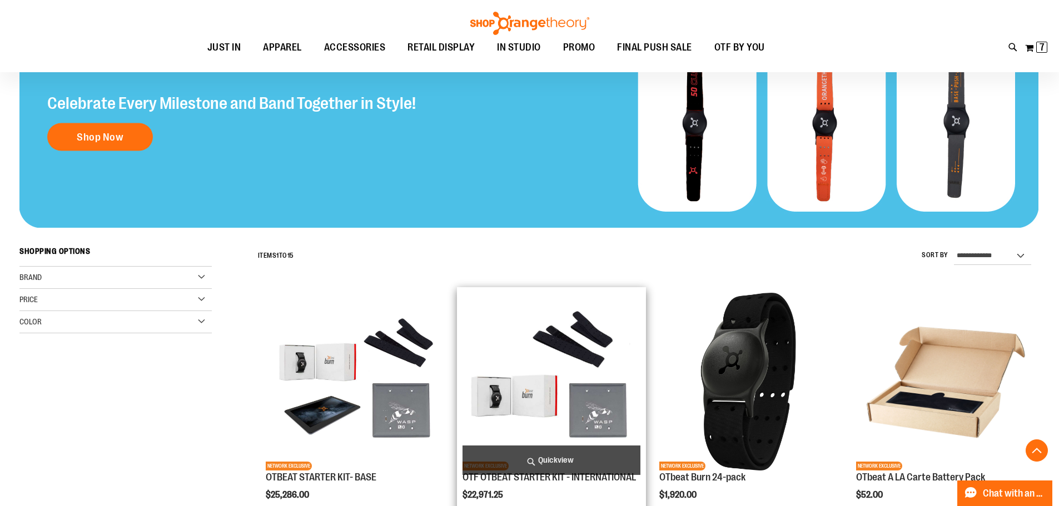
scroll to position [166, 0]
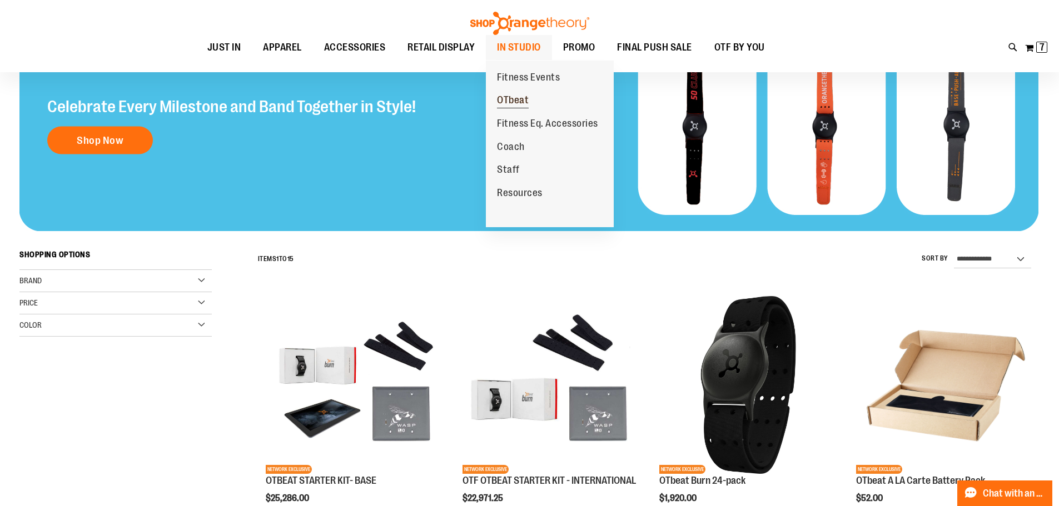
click at [519, 99] on span "OTbeat" at bounding box center [513, 101] width 32 height 14
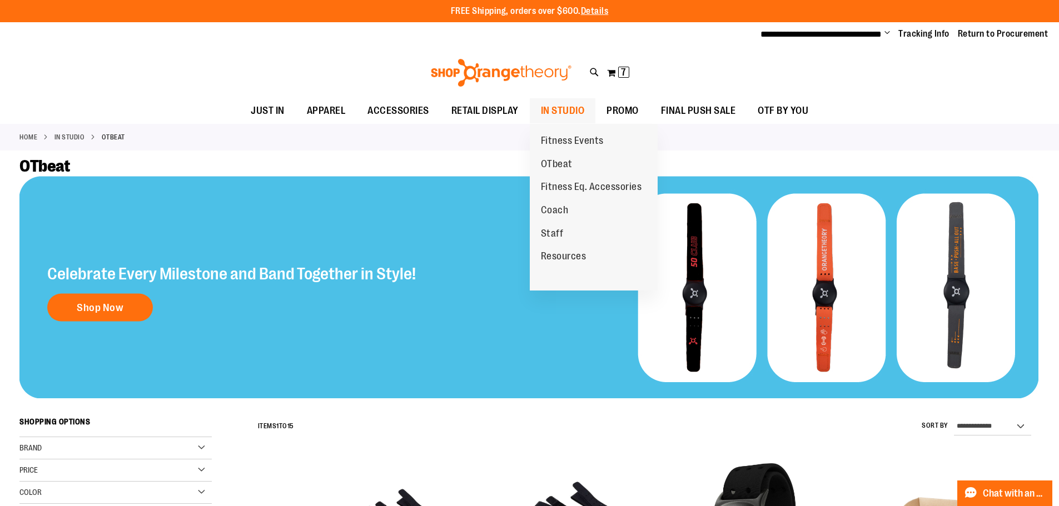
click at [557, 110] on span "IN STUDIO" at bounding box center [563, 110] width 44 height 25
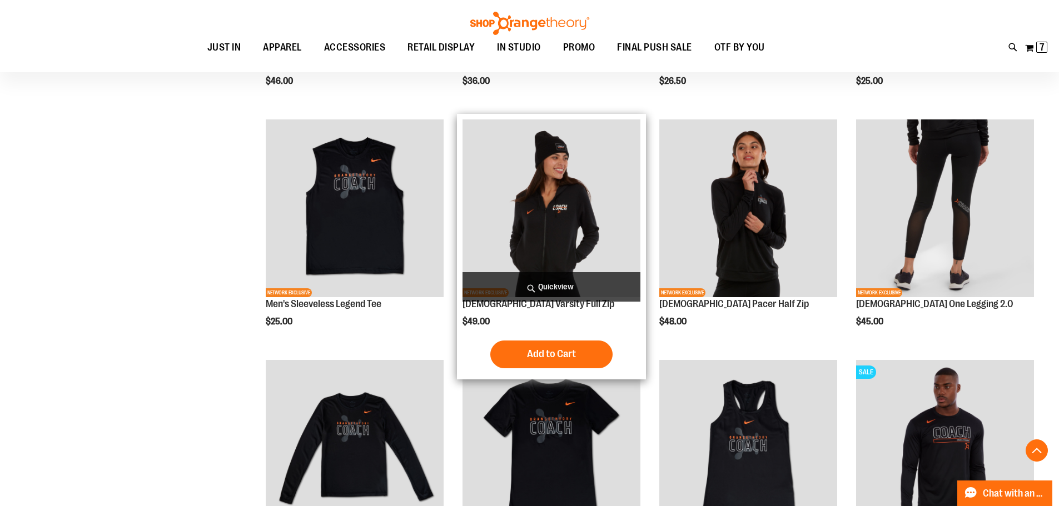
scroll to position [944, 0]
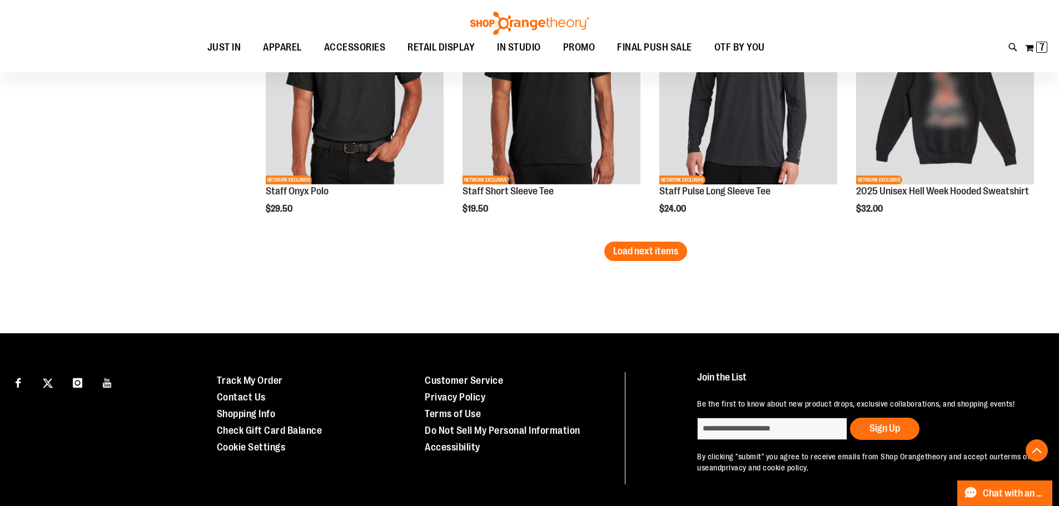
scroll to position [2167, 0]
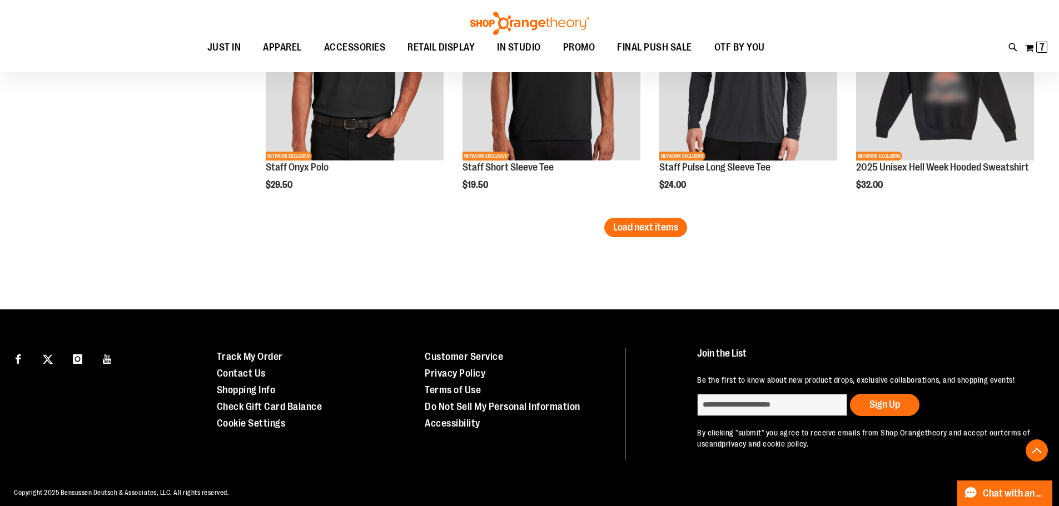
click at [646, 229] on span "Load next items" at bounding box center [645, 227] width 65 height 11
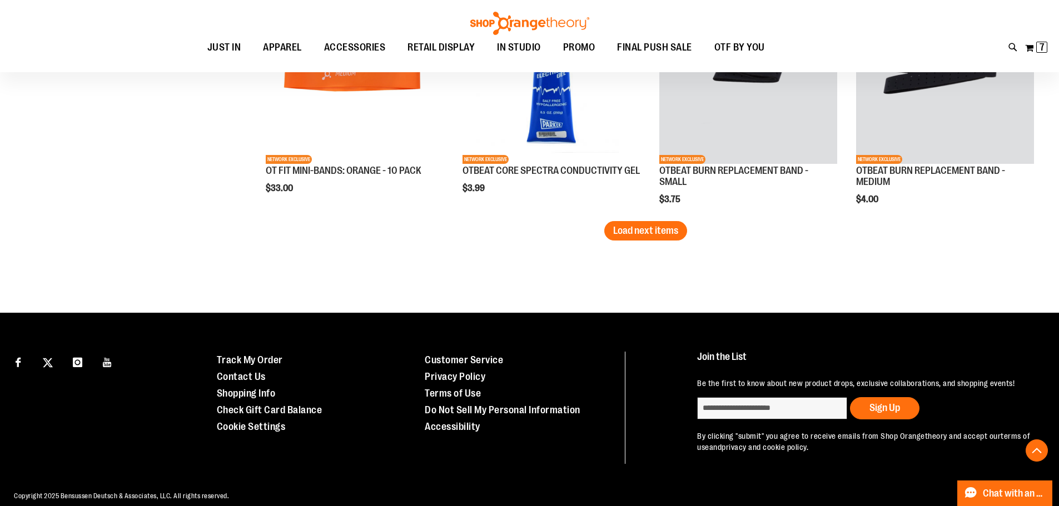
scroll to position [2890, 0]
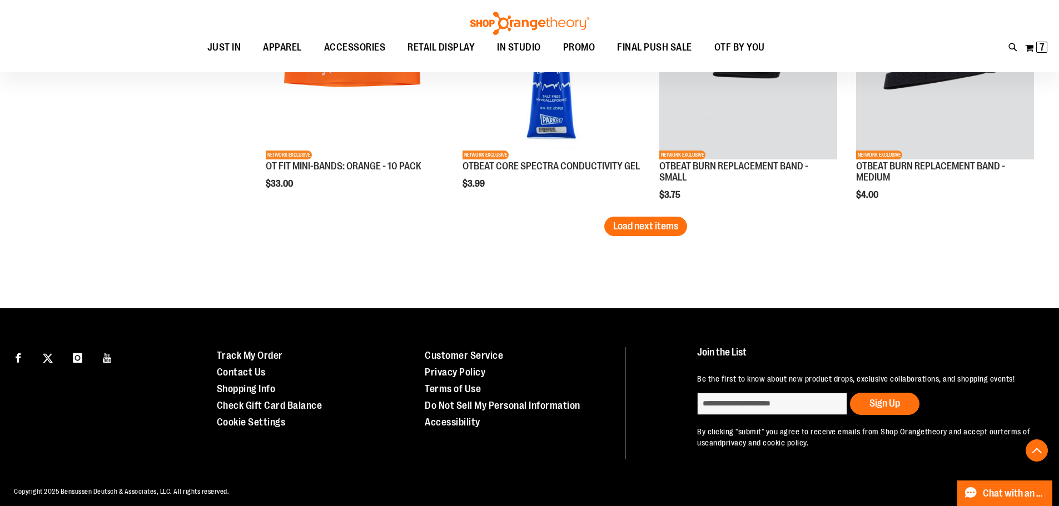
click at [653, 230] on span "Load next items" at bounding box center [645, 226] width 65 height 11
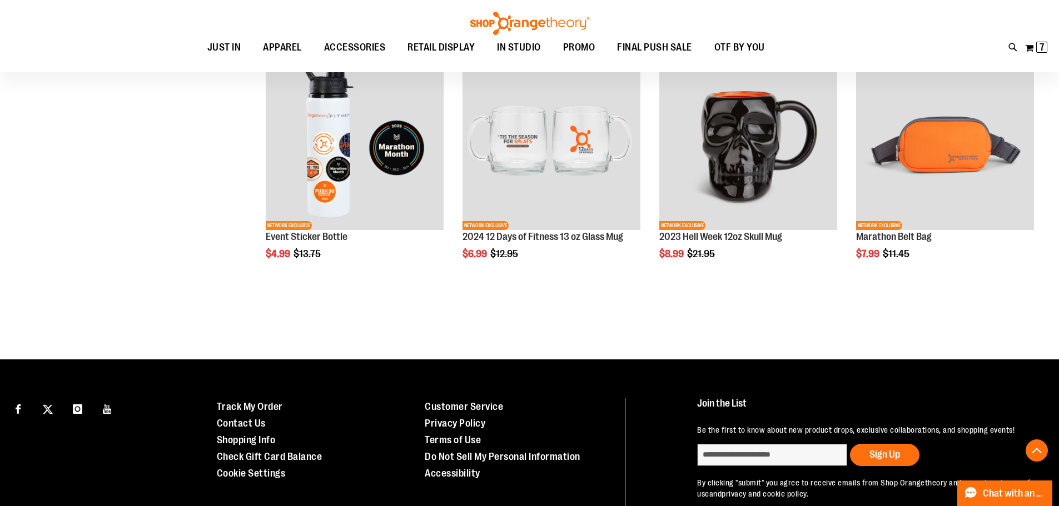
scroll to position [3557, 0]
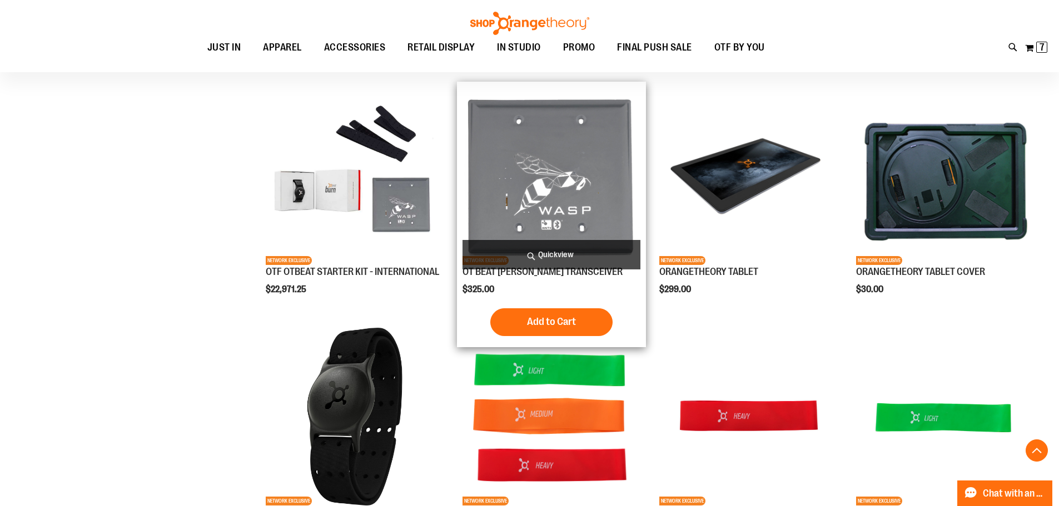
scroll to position [2445, 0]
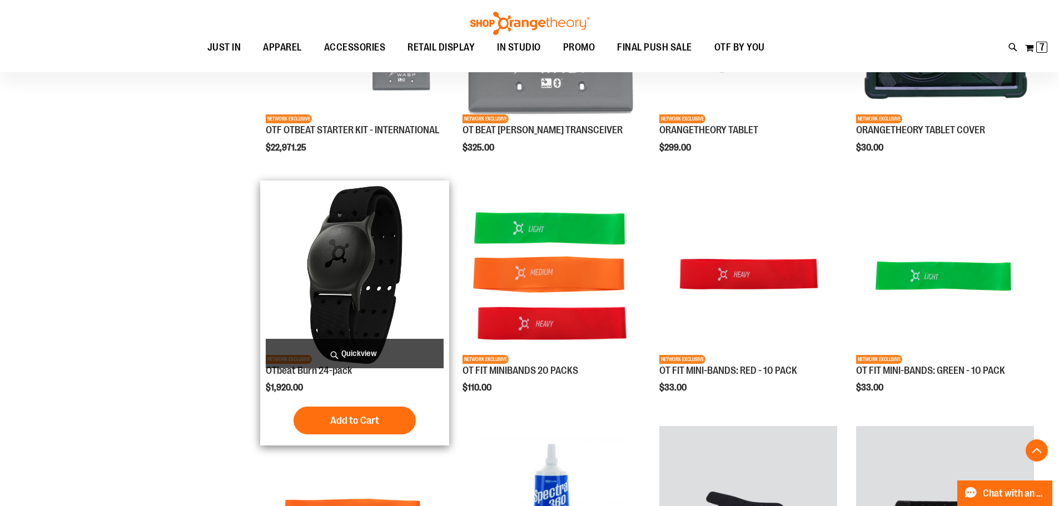
click at [361, 420] on span "Add to Cart" at bounding box center [354, 421] width 49 height 12
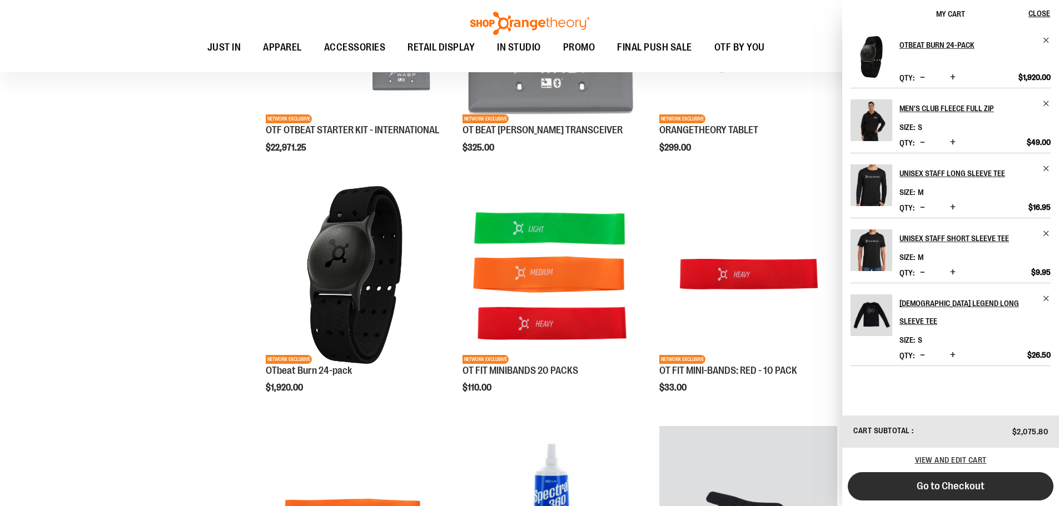
click at [955, 488] on span "Go to Checkout" at bounding box center [951, 486] width 68 height 12
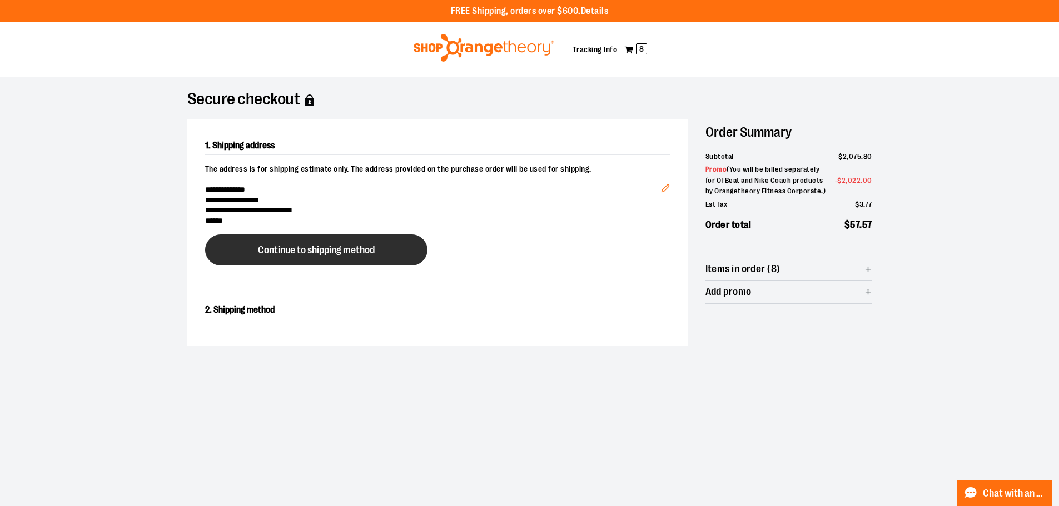
click at [322, 245] on span "Continue to shipping method" at bounding box center [316, 250] width 117 height 11
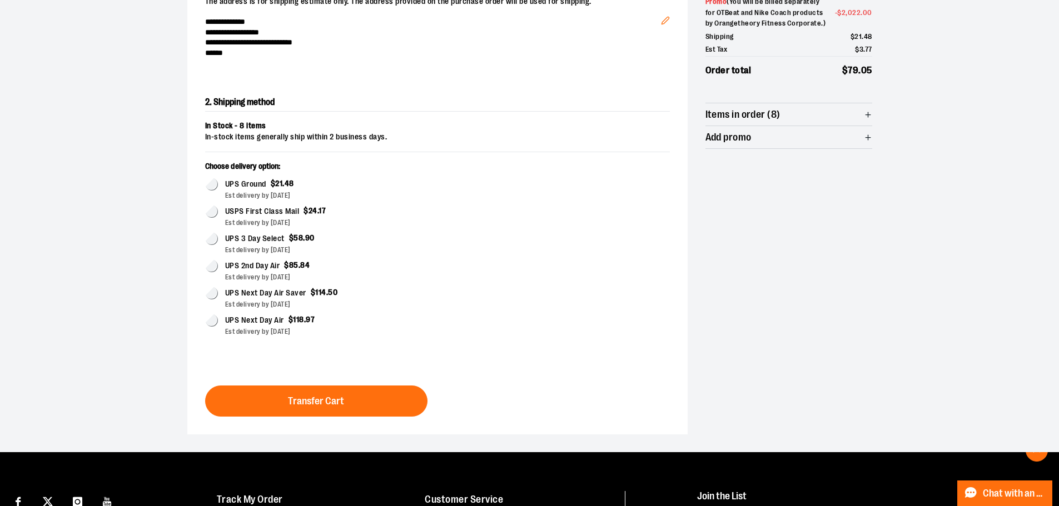
scroll to position [192, 0]
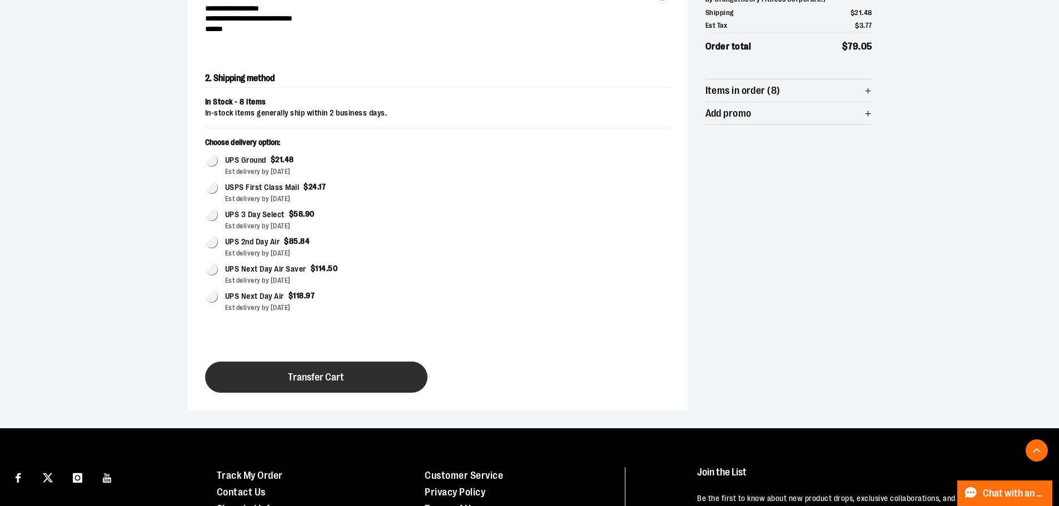
click at [305, 372] on span "Transfer Cart" at bounding box center [316, 377] width 56 height 11
